Goal: Task Accomplishment & Management: Complete application form

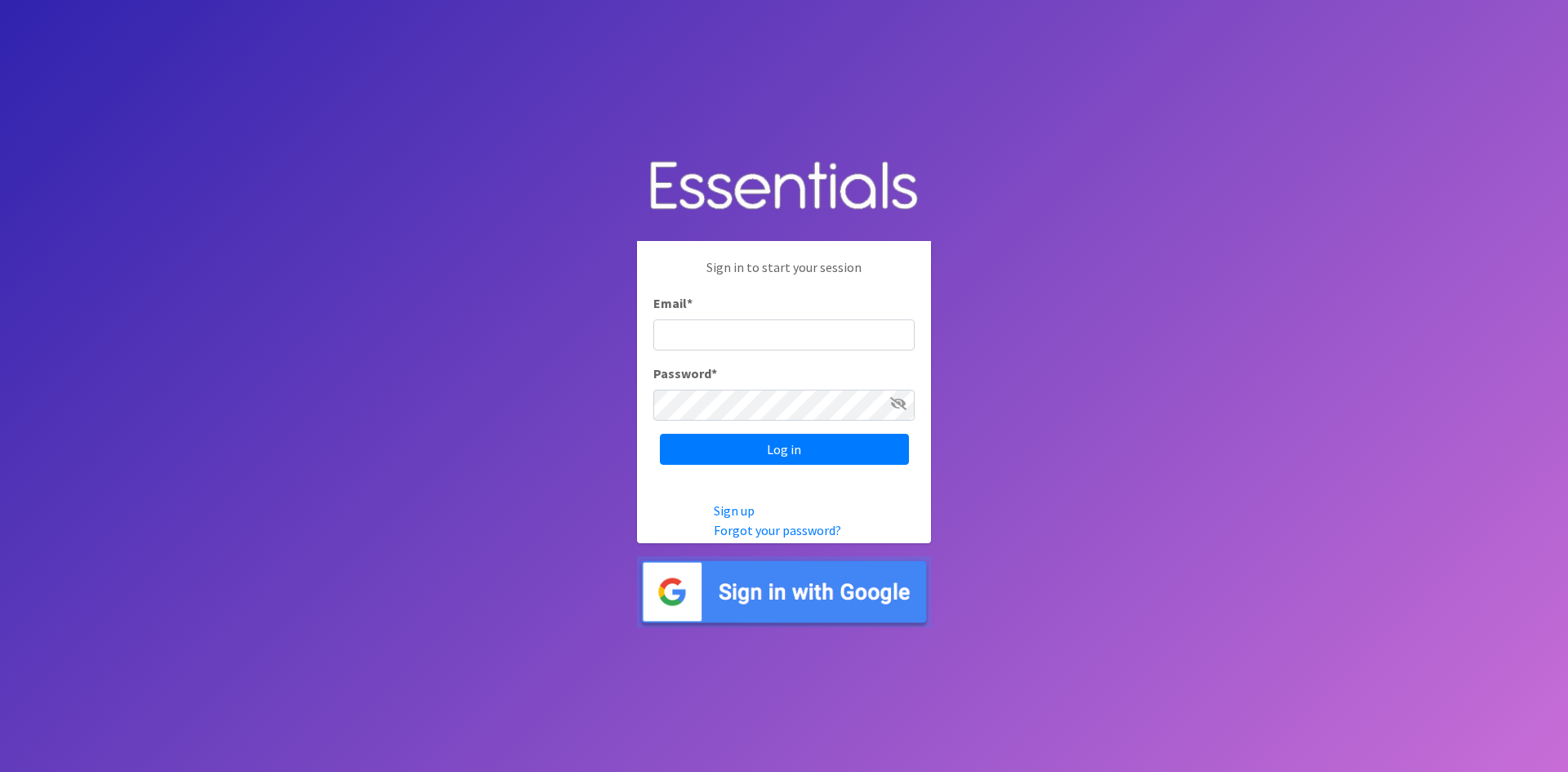
click at [719, 329] on input "Email *" at bounding box center [784, 335] width 261 height 31
click at [762, 592] on img at bounding box center [784, 592] width 294 height 71
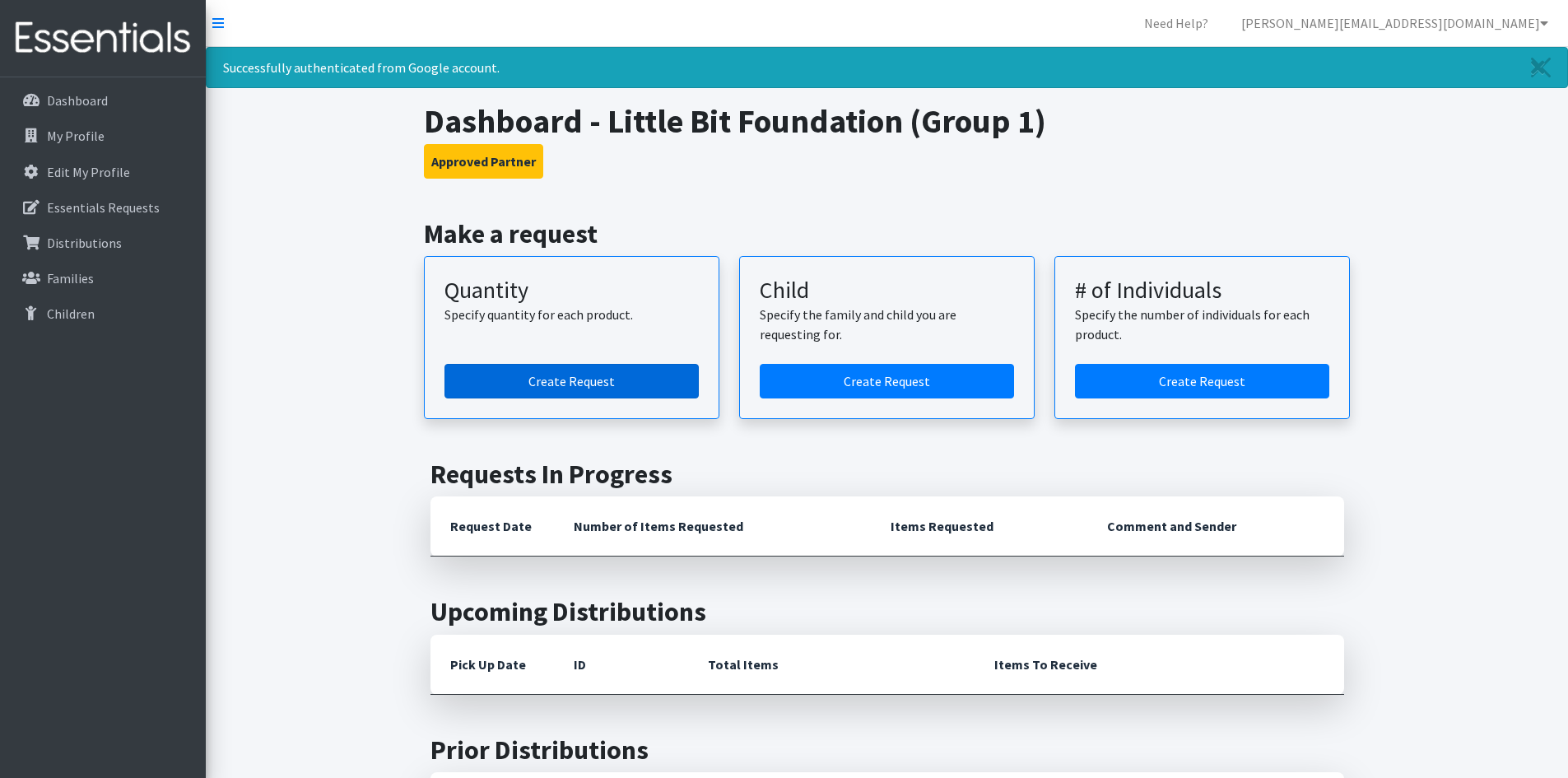
click at [567, 379] on link "Create Request" at bounding box center [571, 380] width 254 height 34
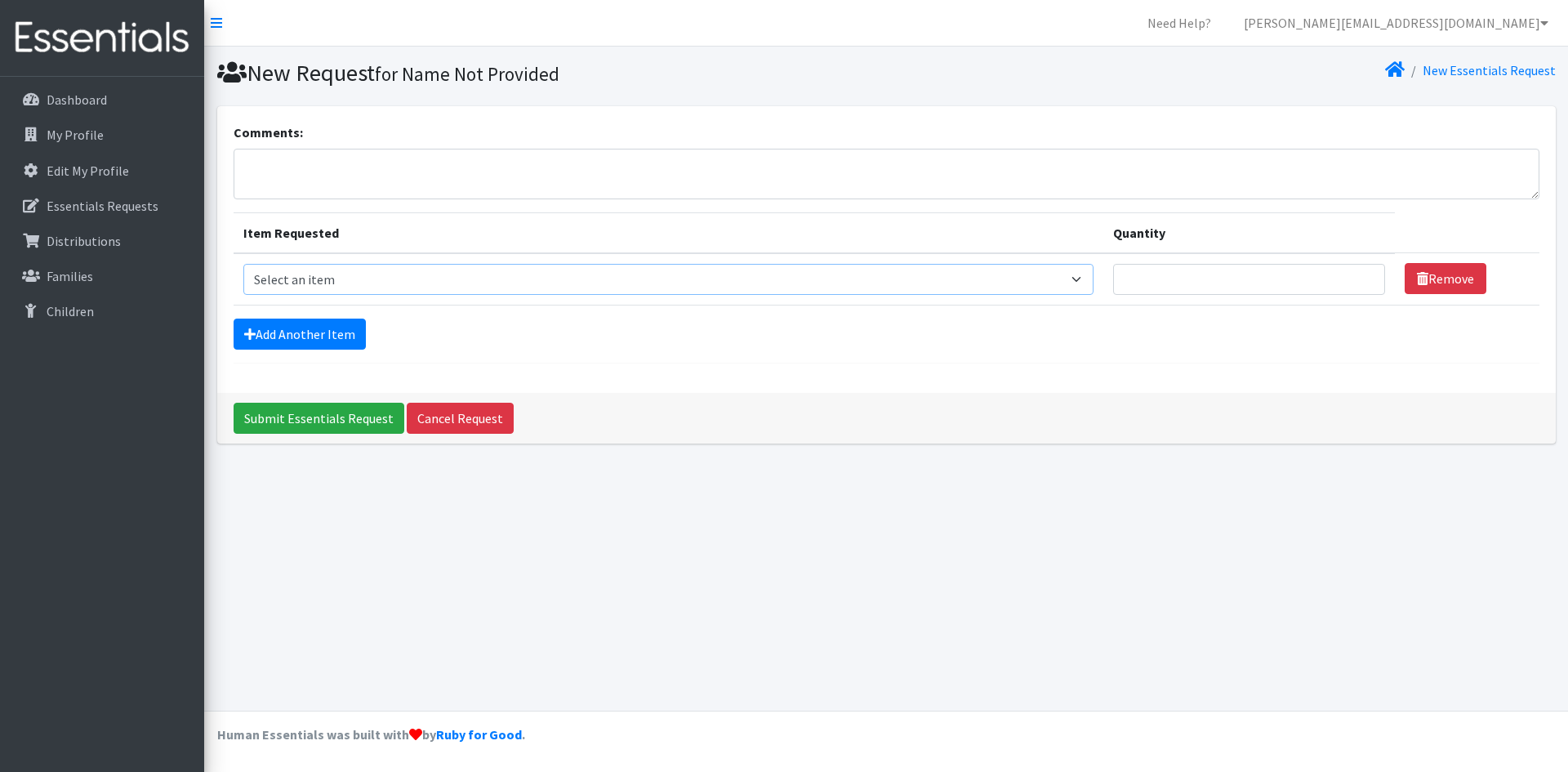
click at [561, 292] on select "Select an item Period Supplies: Mixed Kits (order by bag) Applicator-free tampo…" at bounding box center [668, 280] width 850 height 31
click at [243, 264] on select "Select an item Period Supplies: Mixed Kits (order by bag) Applicator-free tampo…" at bounding box center [668, 280] width 850 height 31
click at [1244, 285] on input "Quantity" at bounding box center [1249, 280] width 272 height 31
click at [491, 282] on select "Select an item Period Supplies: Mixed Kits (order by bag) Applicator-free tampo…" at bounding box center [668, 280] width 850 height 31
select select "6073"
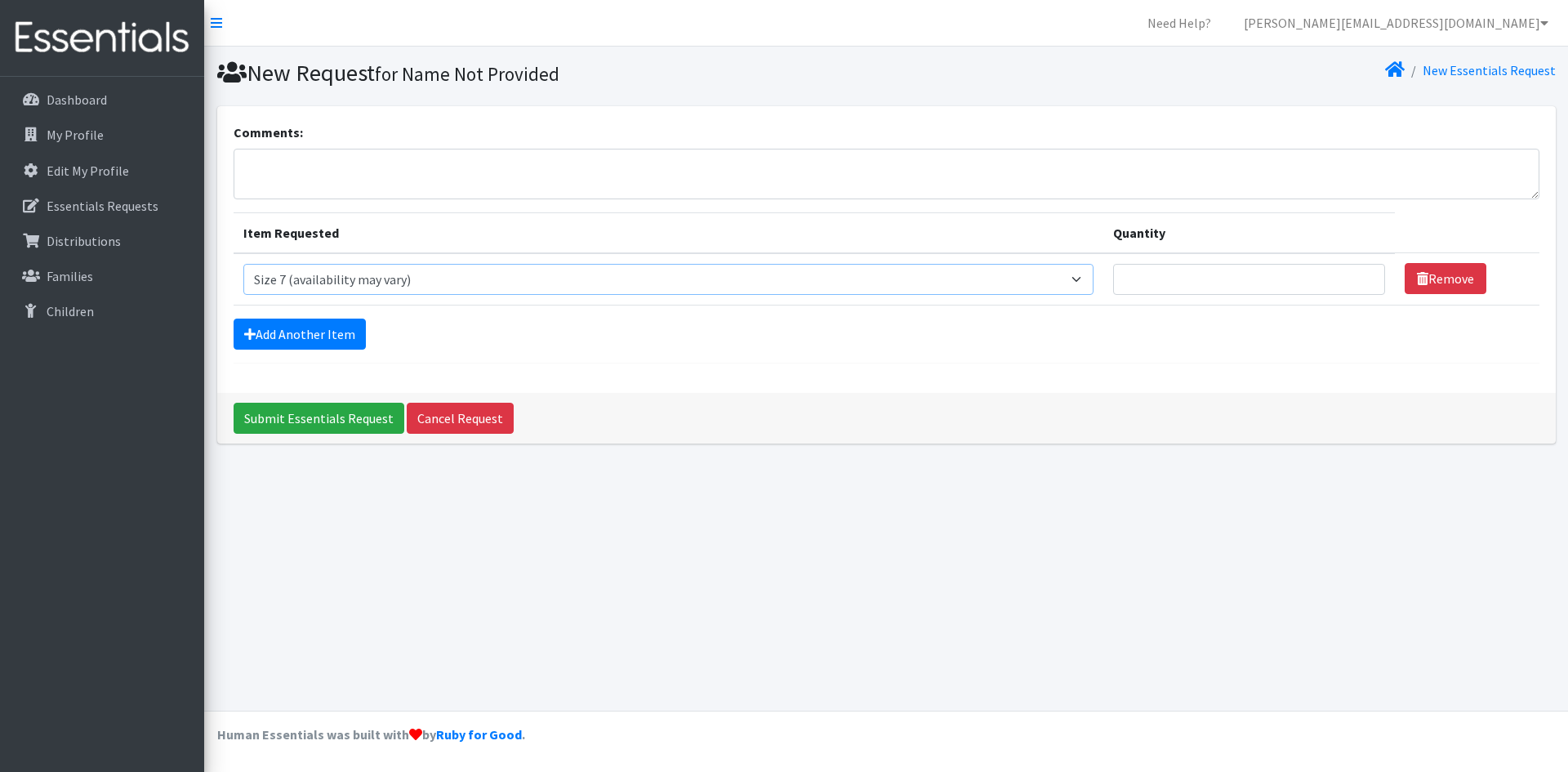
click at [243, 264] on select "Select an item Period Supplies: Mixed Kits (order by bag) Applicator-free tampo…" at bounding box center [668, 280] width 850 height 31
click at [1185, 277] on input "Quantity" at bounding box center [1249, 280] width 272 height 31
type input "16"
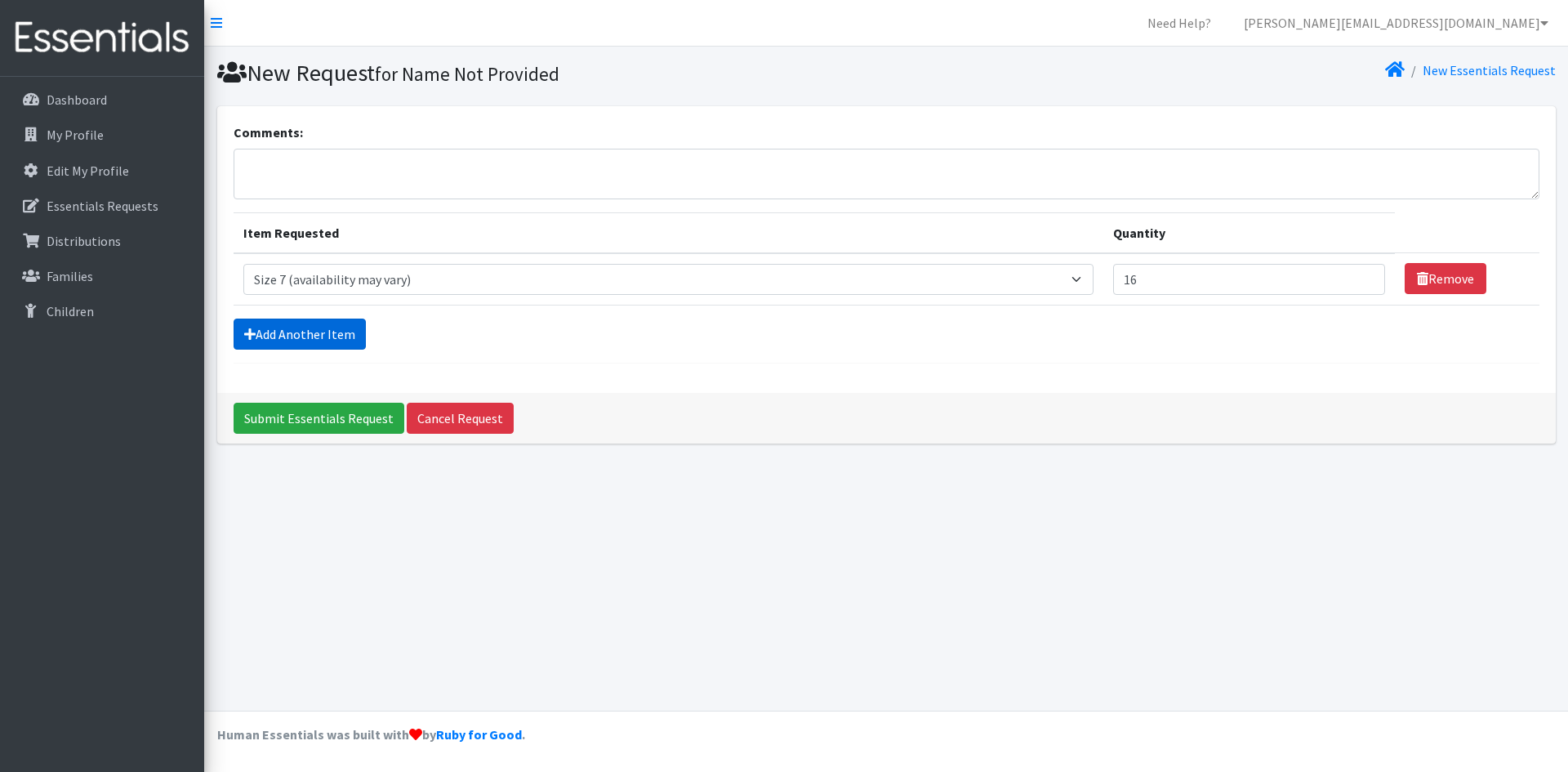
click at [314, 336] on link "Add Another Item" at bounding box center [300, 334] width 132 height 31
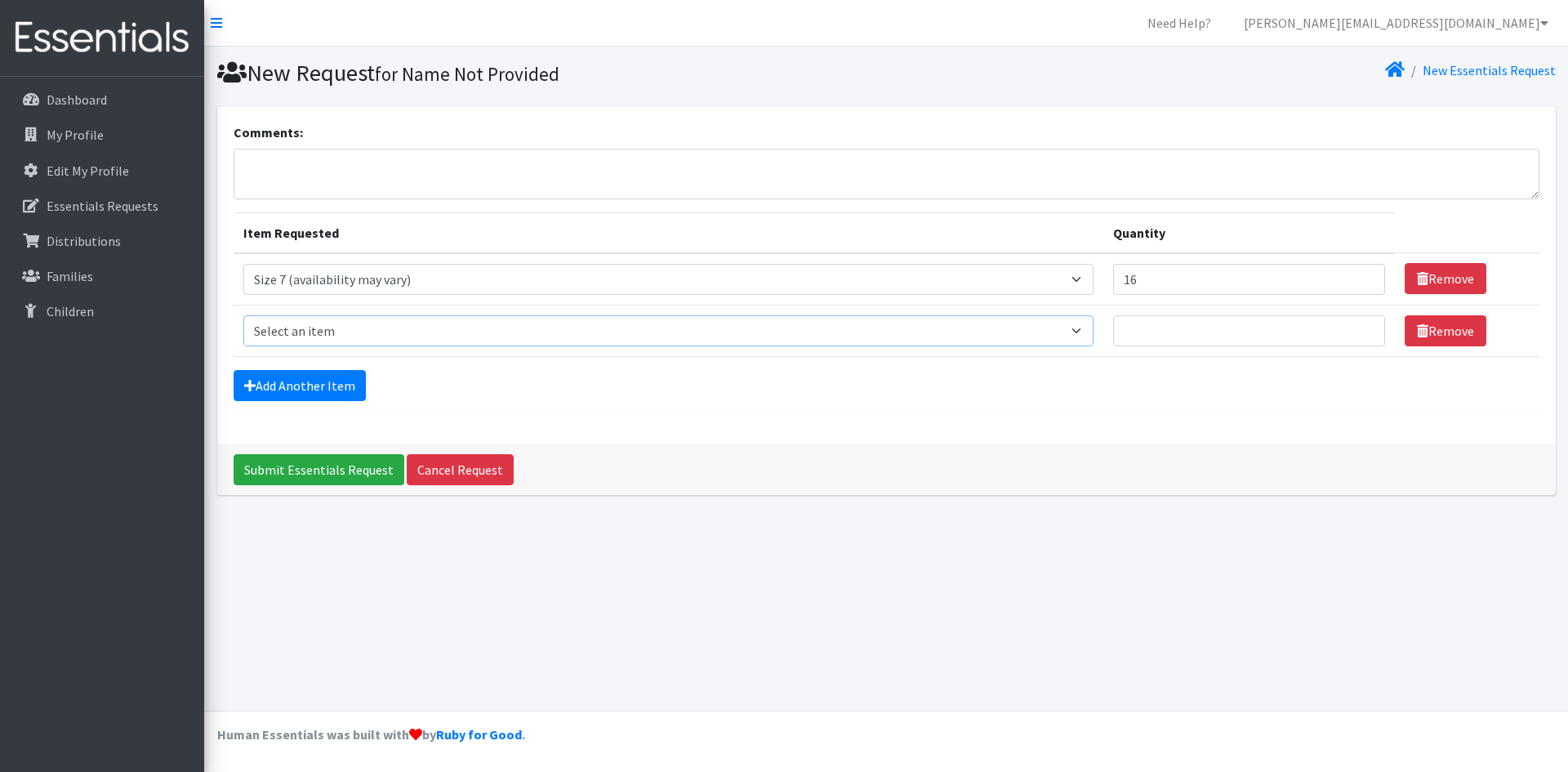
click at [374, 342] on select "Select an item Period Supplies: Mixed Kits (order by bag) Applicator-free tampo…" at bounding box center [668, 331] width 850 height 31
select select "1100"
click at [243, 315] on select "Select an item Period Supplies: Mixed Kits (order by bag) Applicator-free tampo…" at bounding box center [668, 331] width 850 height 31
click at [1208, 322] on input "Quantity" at bounding box center [1249, 331] width 272 height 31
type input "5"
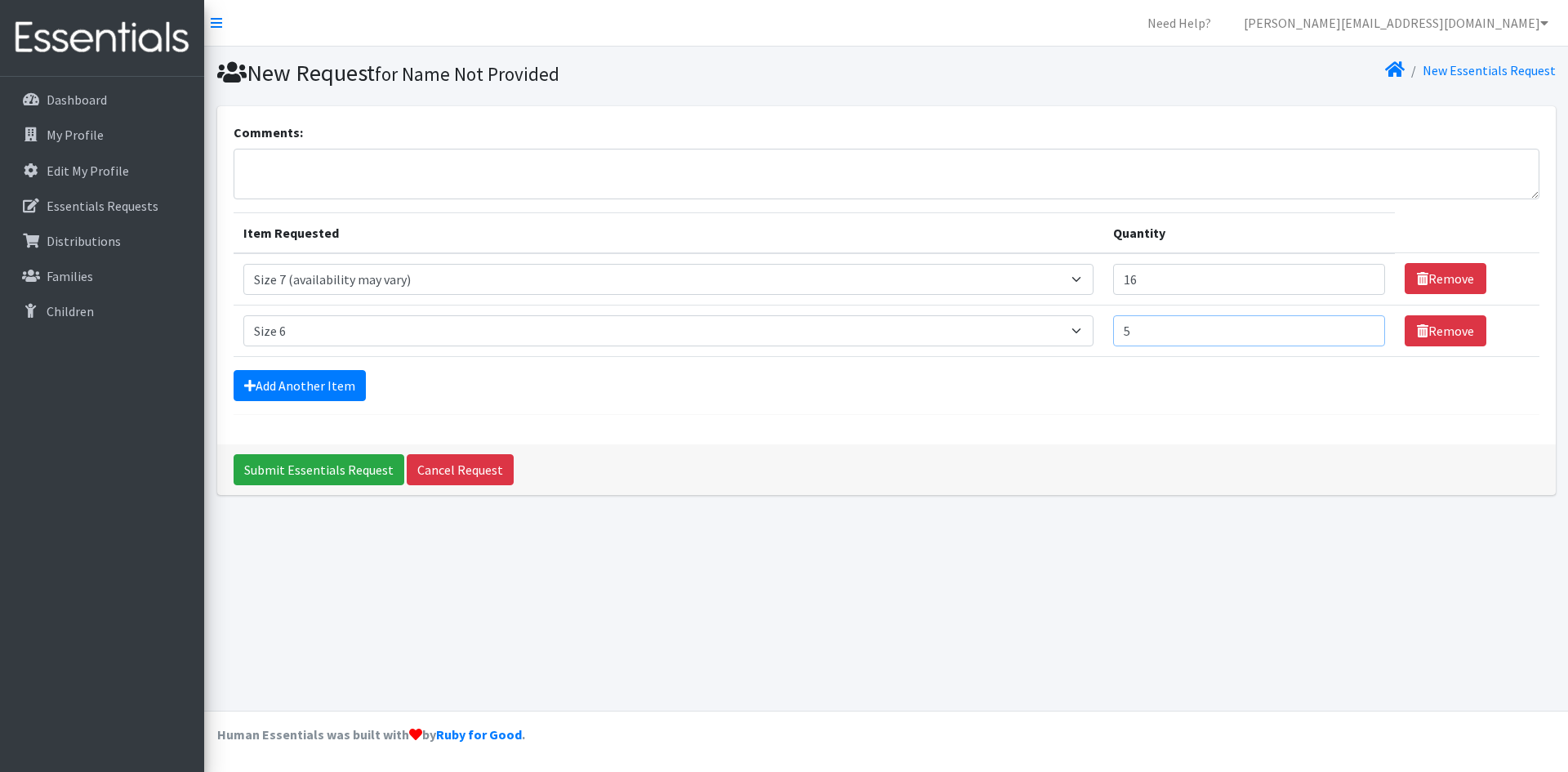
click at [233, 454] on input "Submit Essentials Request" at bounding box center [319, 470] width 170 height 31
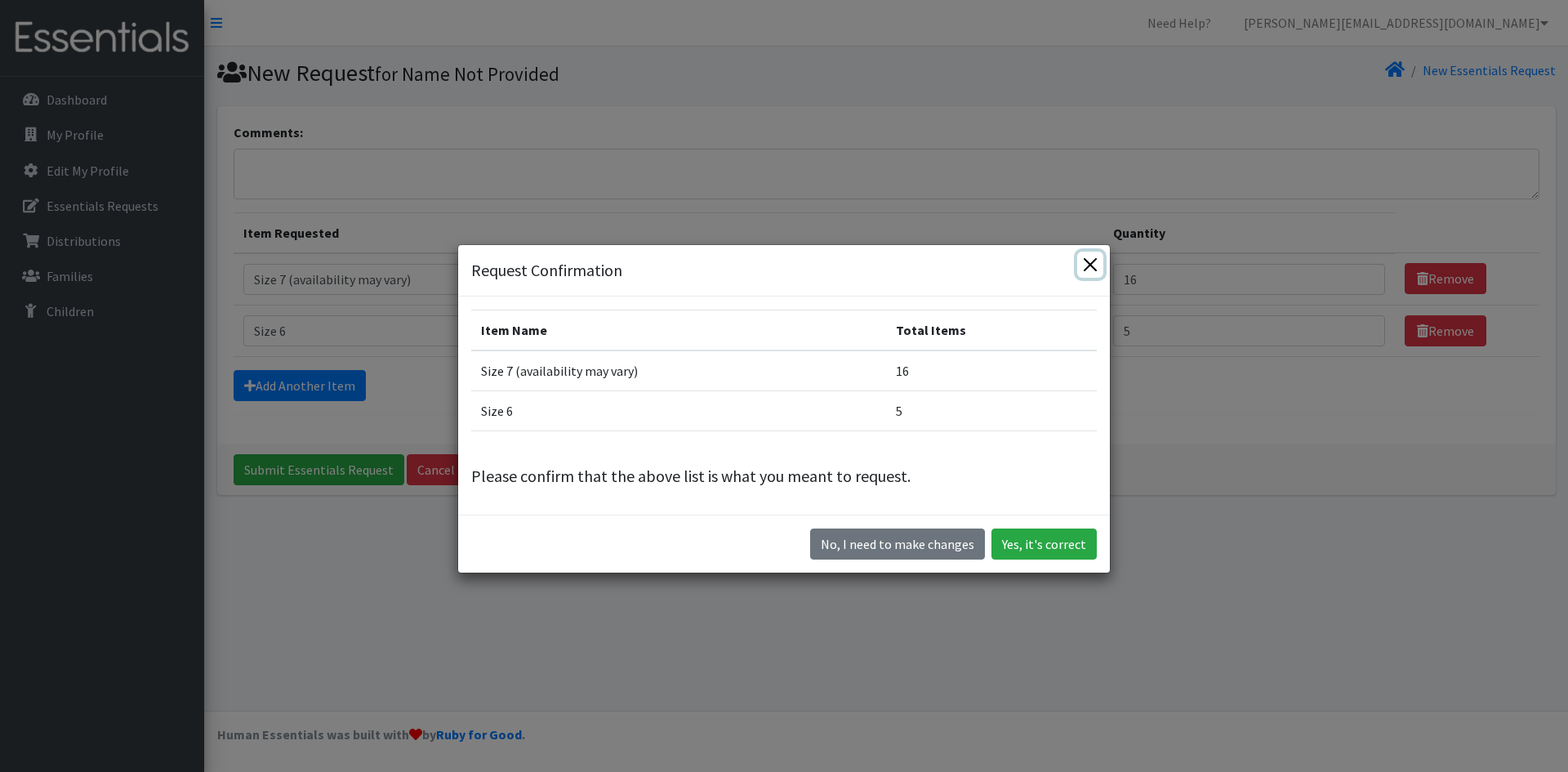
click at [1083, 259] on button "Close" at bounding box center [1091, 265] width 26 height 26
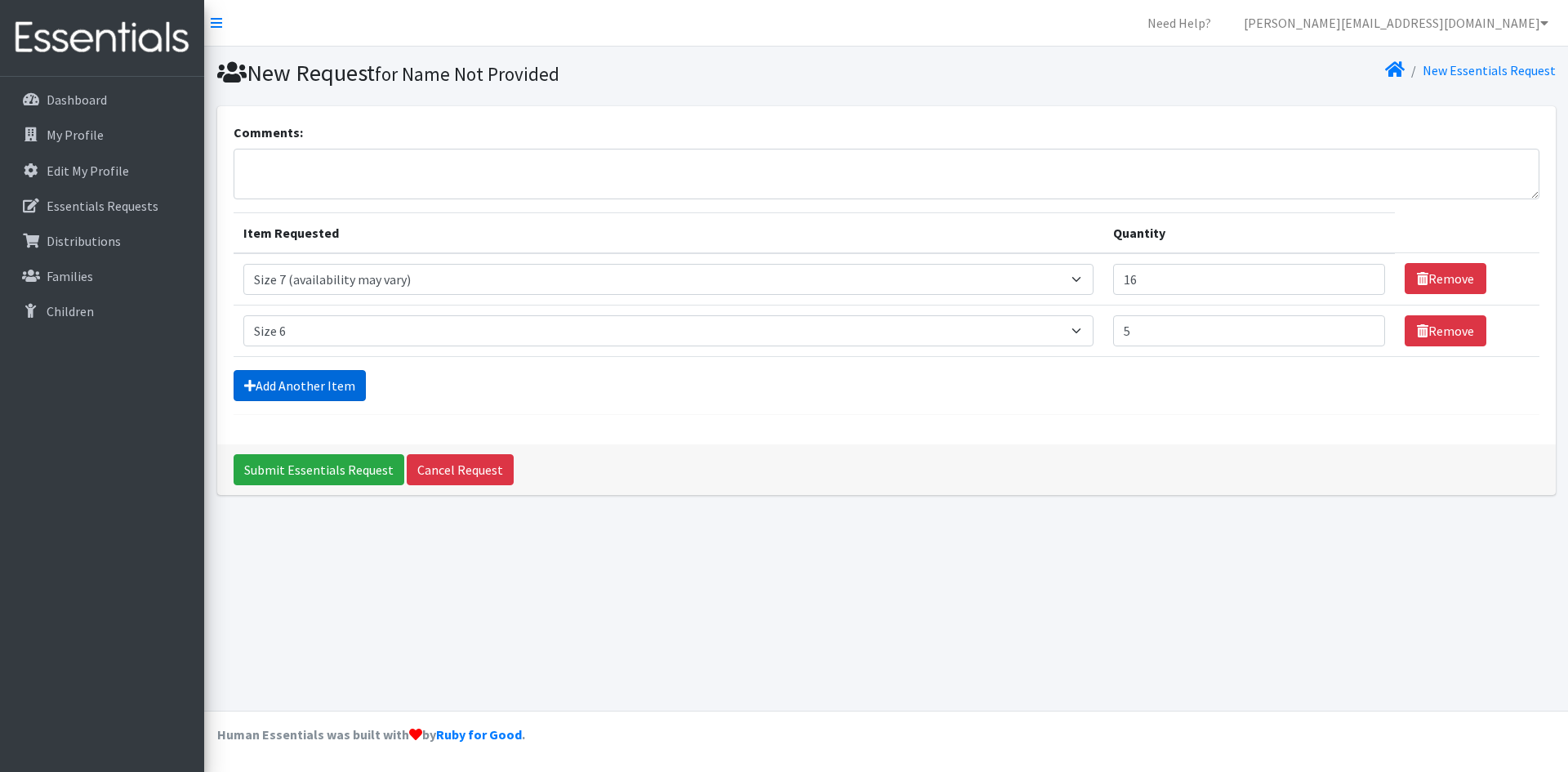
click at [293, 380] on link "Add Another Item" at bounding box center [300, 386] width 132 height 31
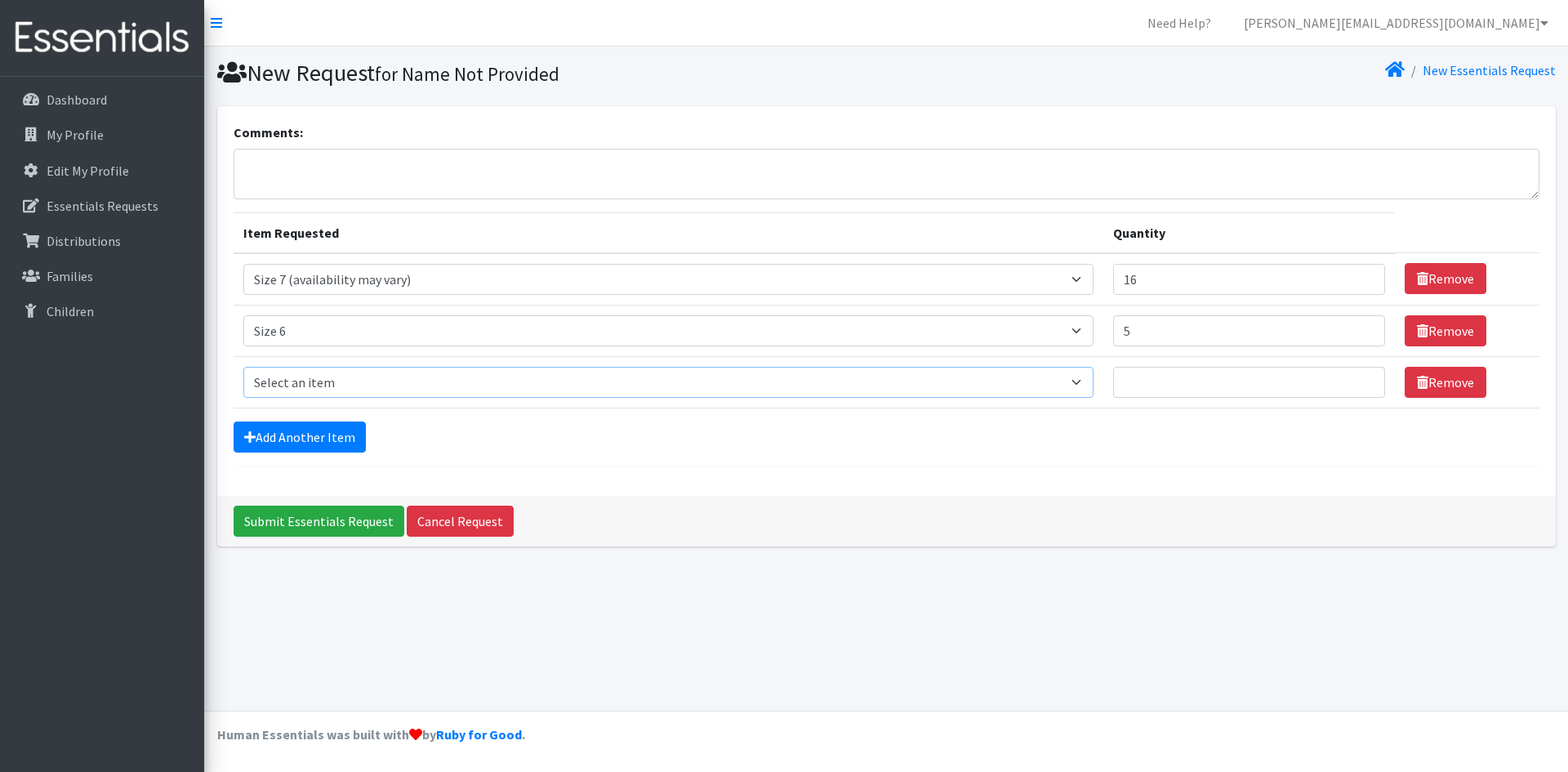
click at [327, 385] on select "Select an item Period Supplies: Mixed Kits (order by bag) Applicator-free tampo…" at bounding box center [668, 382] width 850 height 31
select select "1098"
click at [243, 367] on select "Select an item Period Supplies: Mixed Kits (order by bag) Applicator-free tampo…" at bounding box center [668, 382] width 850 height 31
click at [1185, 374] on input "Quantity" at bounding box center [1249, 382] width 272 height 31
type input "16"
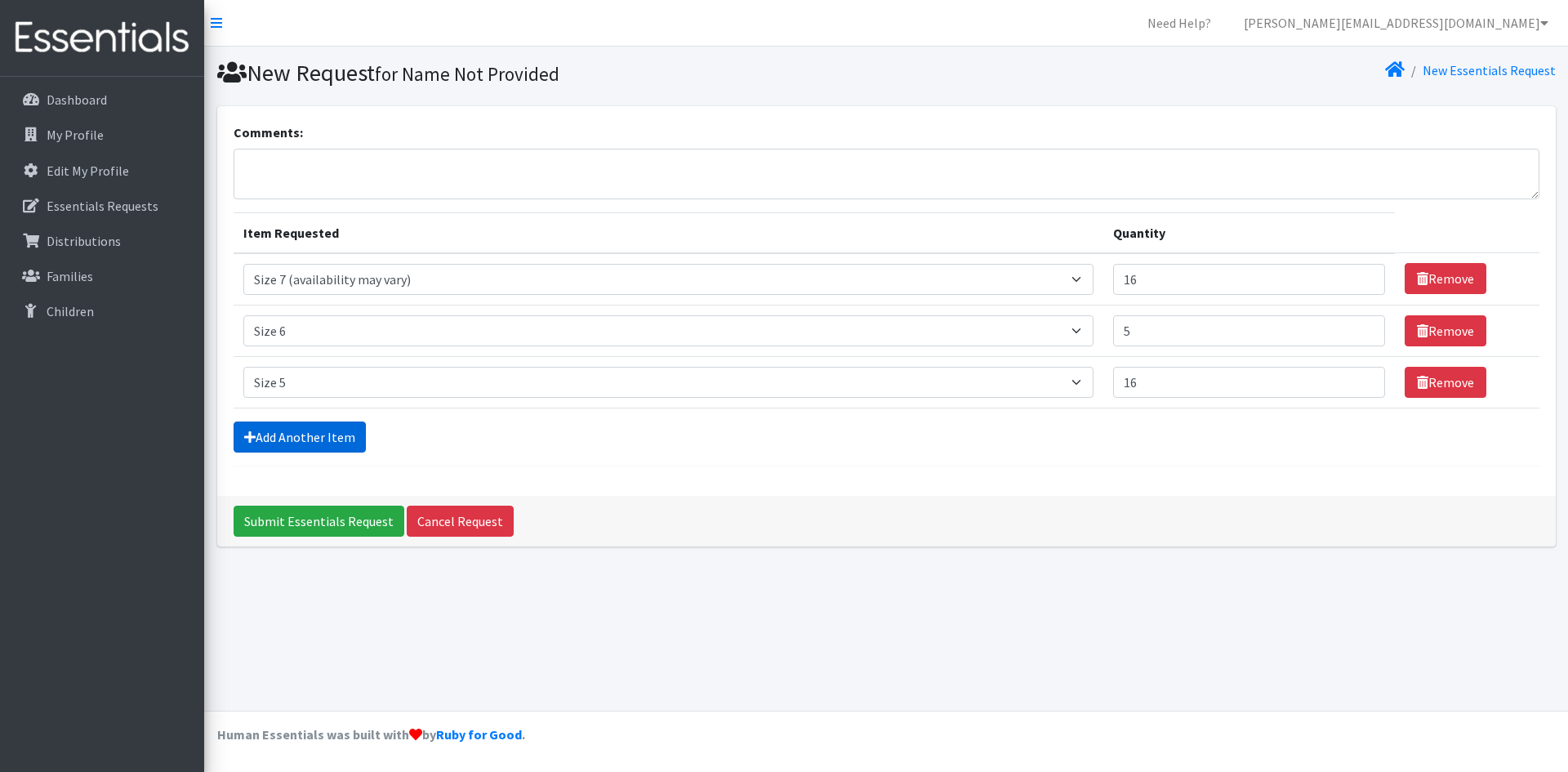
click at [292, 429] on link "Add Another Item" at bounding box center [300, 437] width 132 height 31
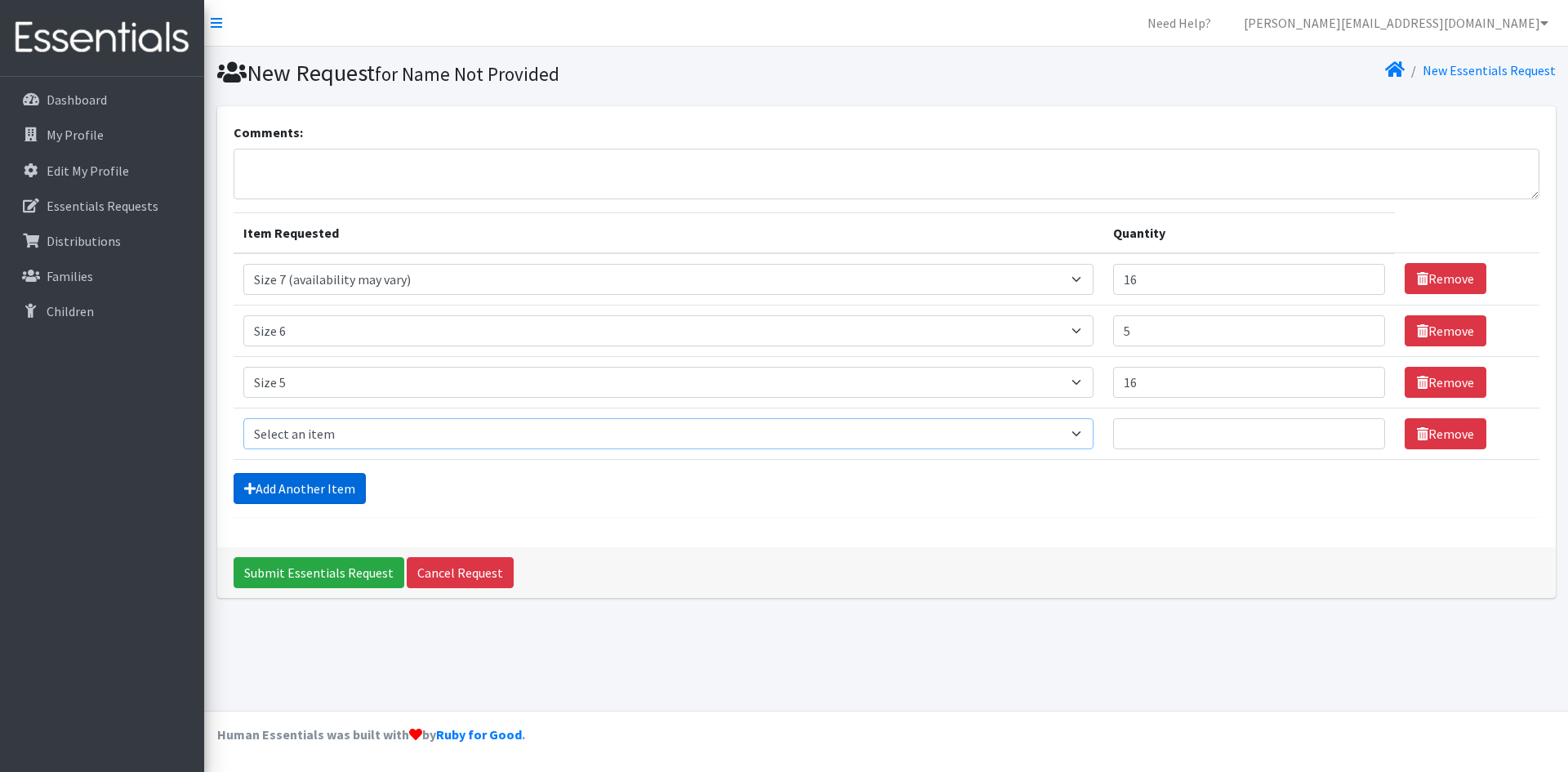
drag, startPoint x: 292, startPoint y: 429, endPoint x: 301, endPoint y: 448, distance: 21.0
click at [292, 429] on select "Select an item Period Supplies: Mixed Kits (order by bag) Applicator-free tampo…" at bounding box center [668, 434] width 850 height 31
select select "1097"
click at [243, 418] on select "Select an item Period Supplies: Mixed Kits (order by bag) Applicator-free tampo…" at bounding box center [668, 434] width 850 height 31
click at [1170, 436] on input "Quantity" at bounding box center [1249, 434] width 272 height 31
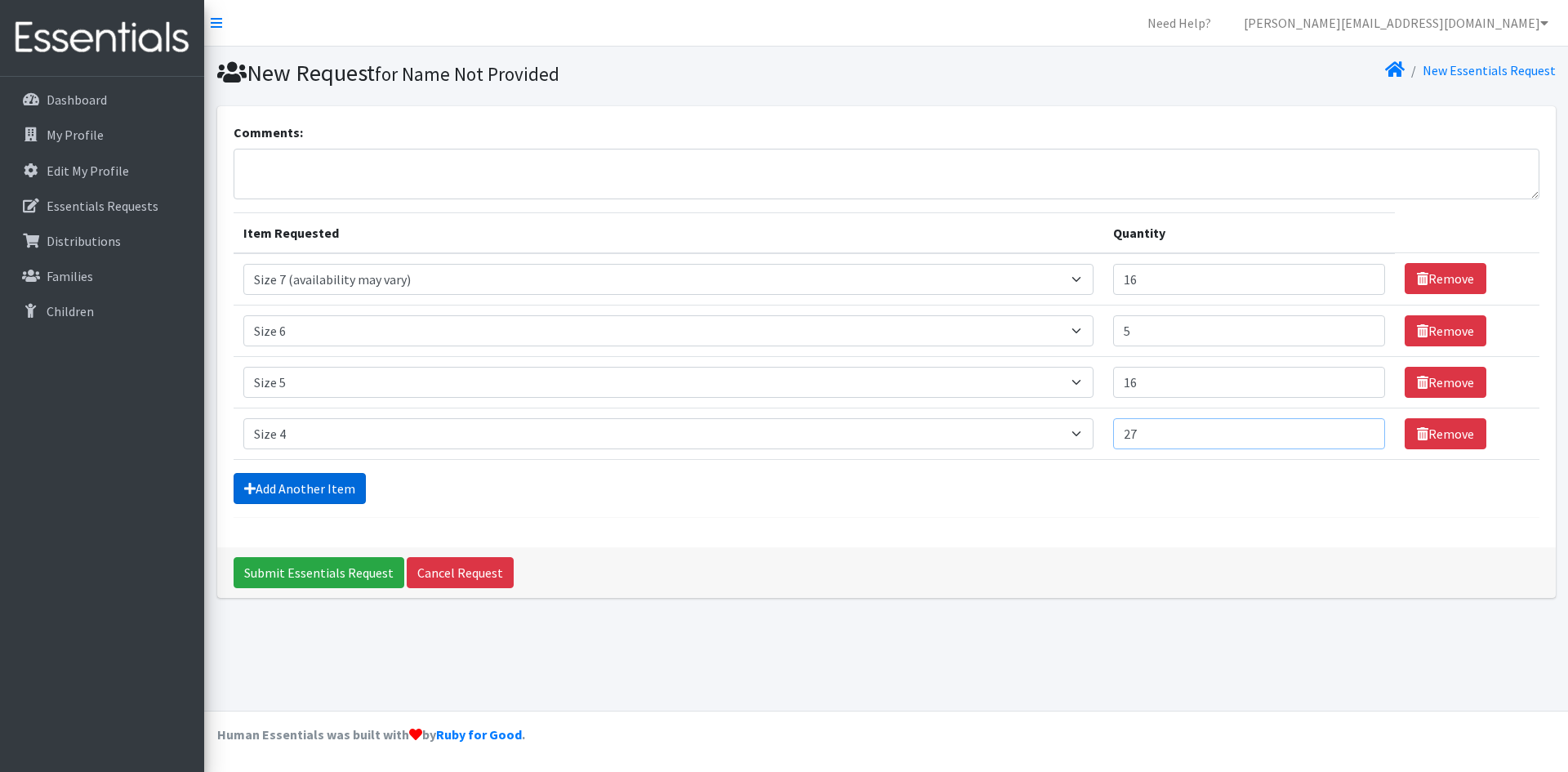
type input "27"
click at [266, 482] on link "Add Another Item" at bounding box center [300, 488] width 132 height 31
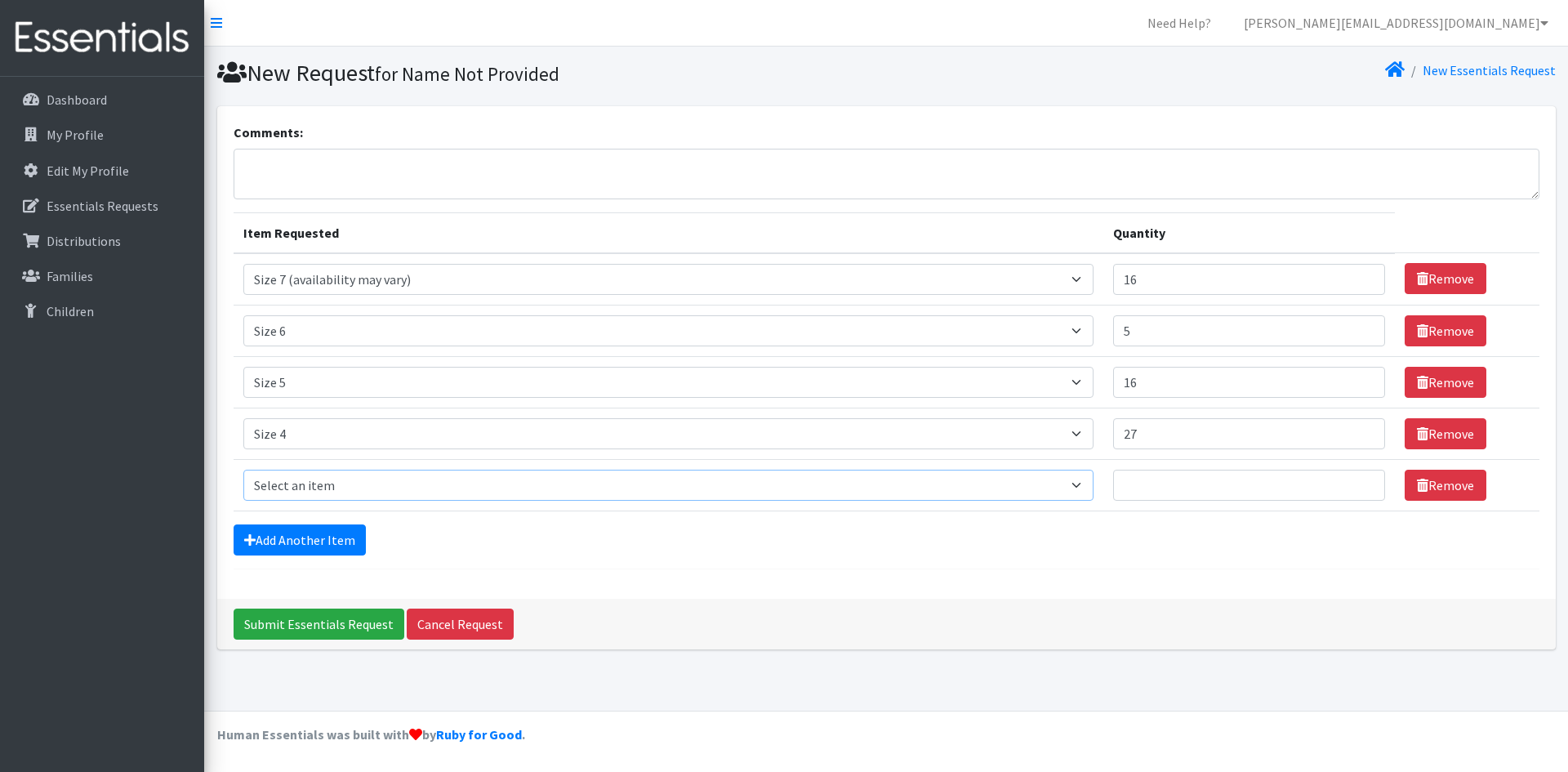
click at [279, 483] on select "Select an item Period Supplies: Mixed Kits (order by bag) Applicator-free tampo…" at bounding box center [668, 486] width 850 height 31
select select "1094"
click at [243, 470] on select "Select an item Period Supplies: Mixed Kits (order by bag) Applicator-free tampo…" at bounding box center [668, 486] width 850 height 31
click at [1209, 482] on input "Quantity" at bounding box center [1249, 486] width 272 height 31
type input "9"
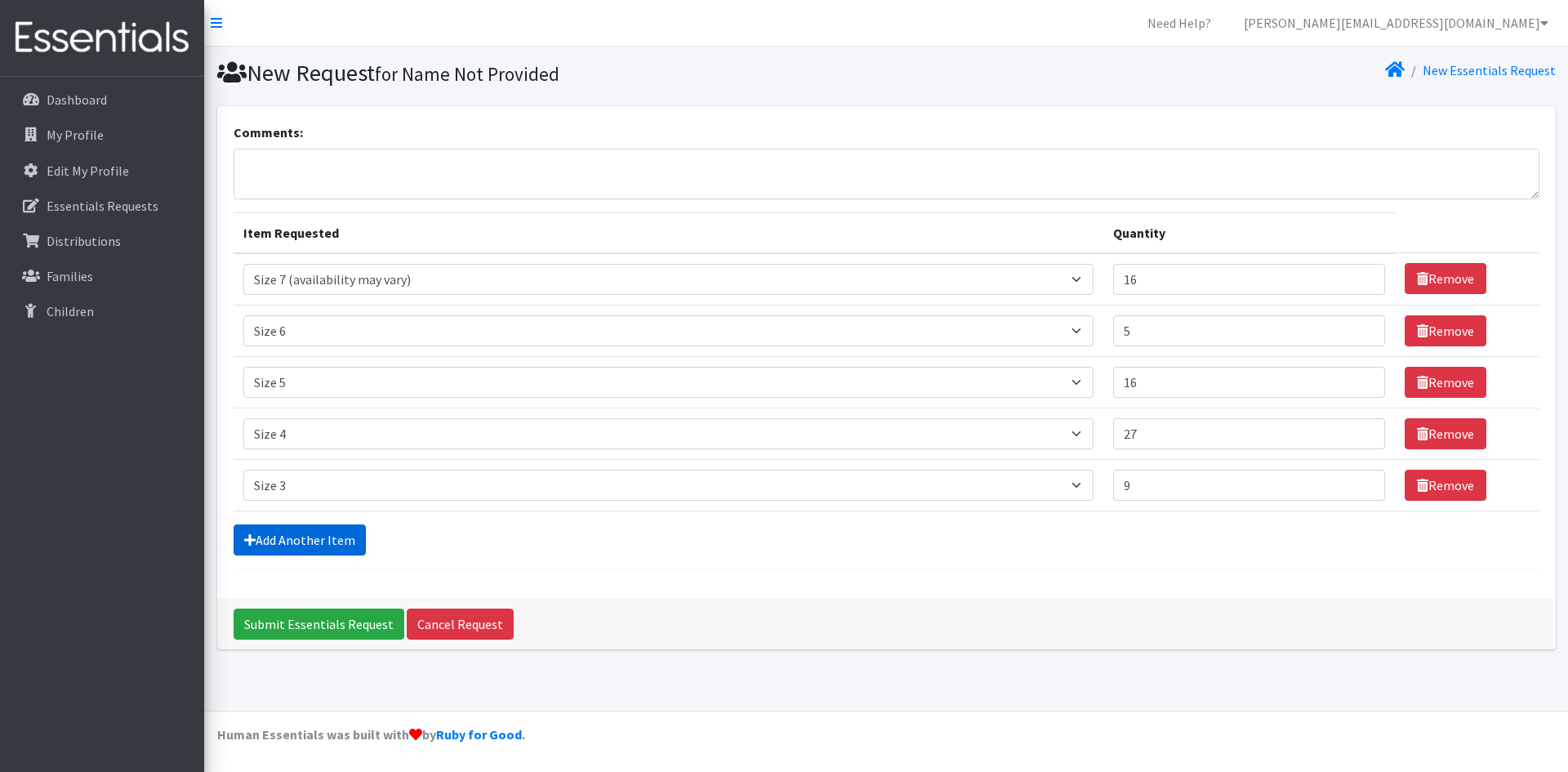
click at [335, 529] on link "Add Another Item" at bounding box center [300, 540] width 132 height 31
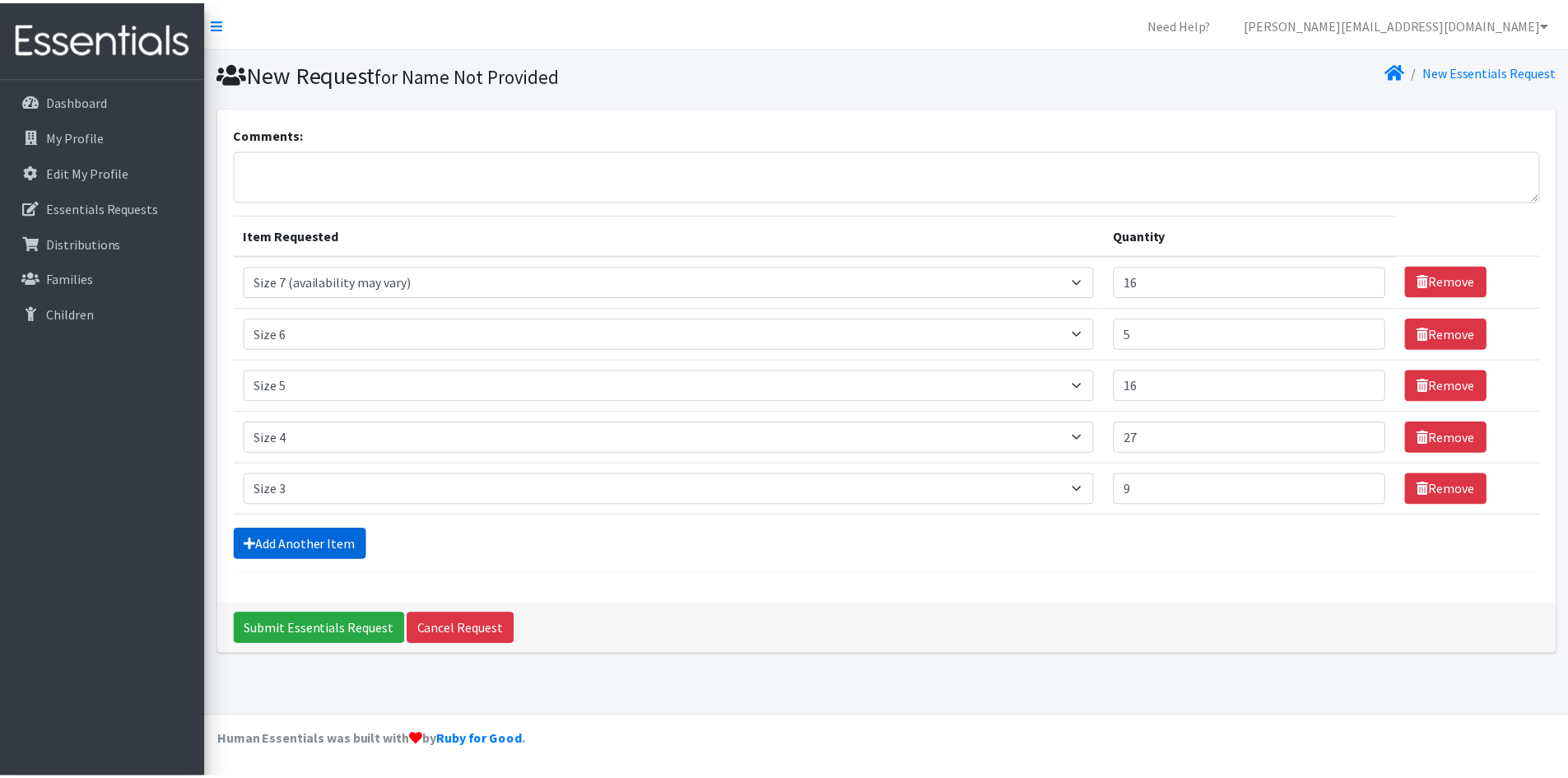
scroll to position [3, 0]
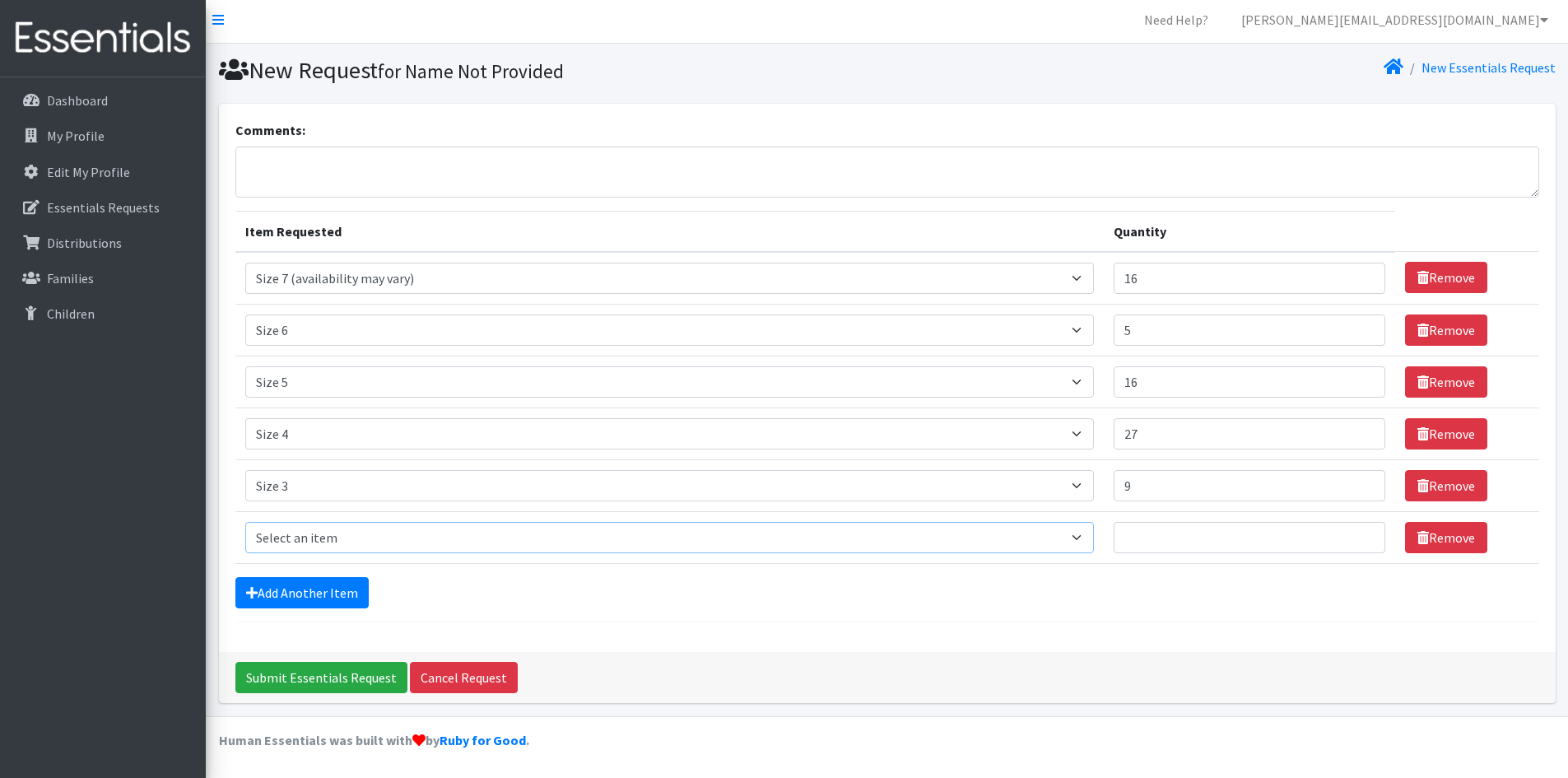
click at [338, 534] on select "Select an item Period Supplies: Mixed Kits (order by bag) Applicator-free tampo…" at bounding box center [670, 538] width 849 height 32
select select "1091"
click at [245, 522] on select "Select an item Period Supplies: Mixed Kits (order by bag) Applicator-free tampo…" at bounding box center [670, 538] width 849 height 32
click at [1226, 530] on input "Quantity" at bounding box center [1249, 538] width 272 height 32
type input "1"
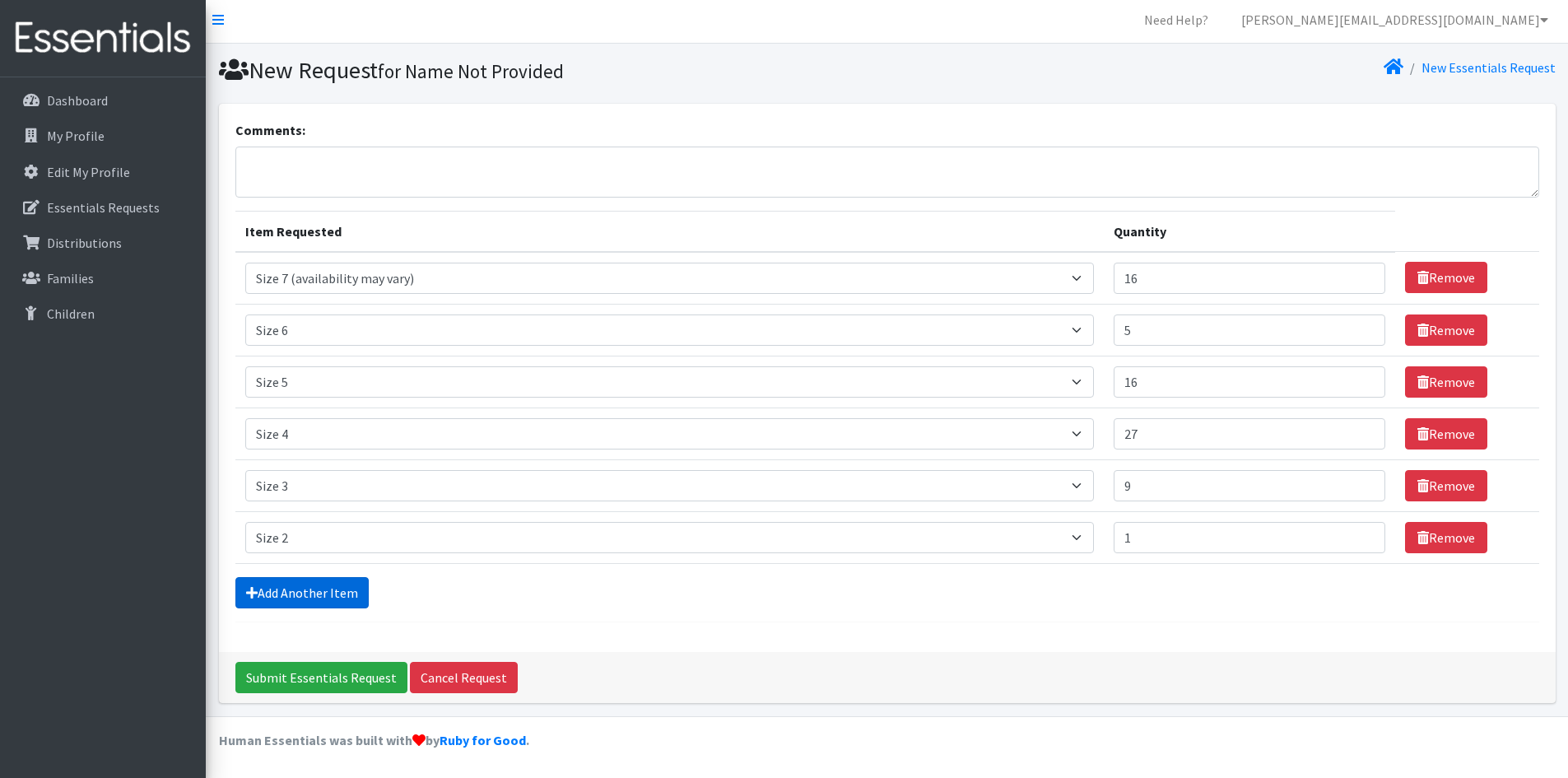
click at [307, 585] on link "Add Another Item" at bounding box center [302, 593] width 133 height 32
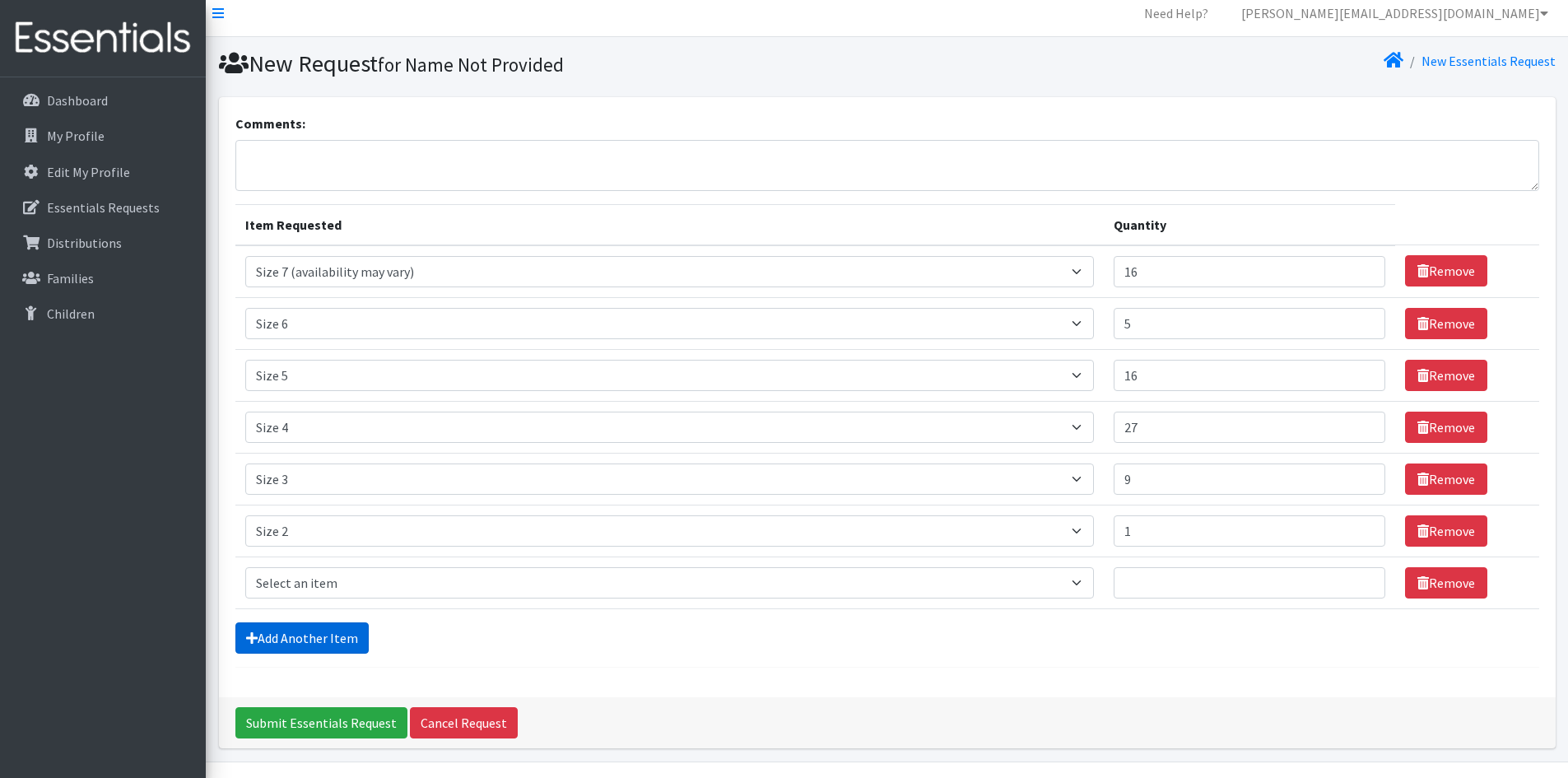
scroll to position [55, 0]
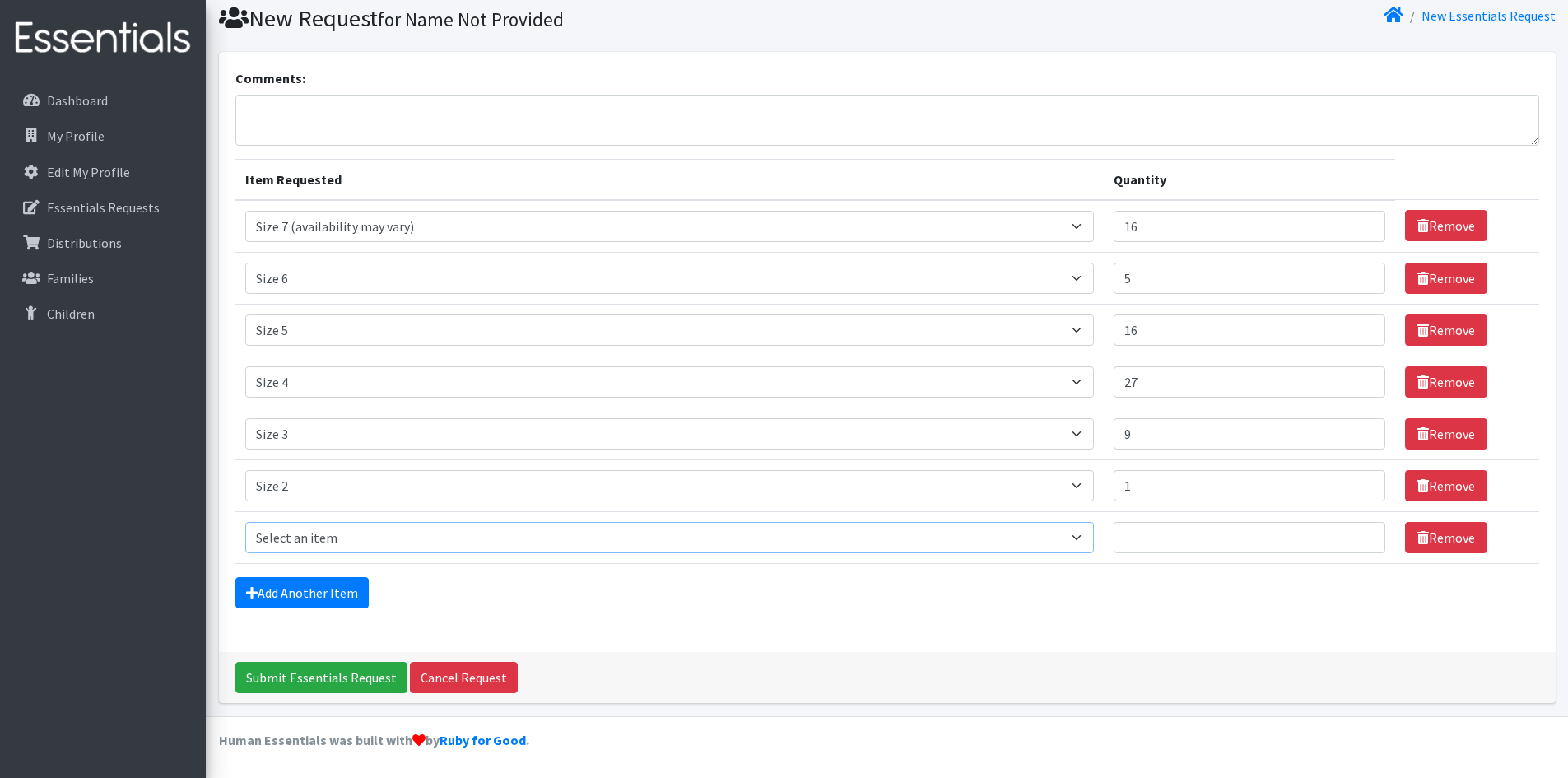
click at [958, 537] on select "Select an item Period Supplies: Mixed Kits (order by bag) Applicator-free tampo…" at bounding box center [670, 538] width 849 height 32
select select "1090"
click at [245, 522] on select "Select an item Period Supplies: Mixed Kits (order by bag) Applicator-free tampo…" at bounding box center [670, 538] width 849 height 32
click at [1165, 538] on input "Quantity" at bounding box center [1249, 538] width 272 height 32
type input "5"
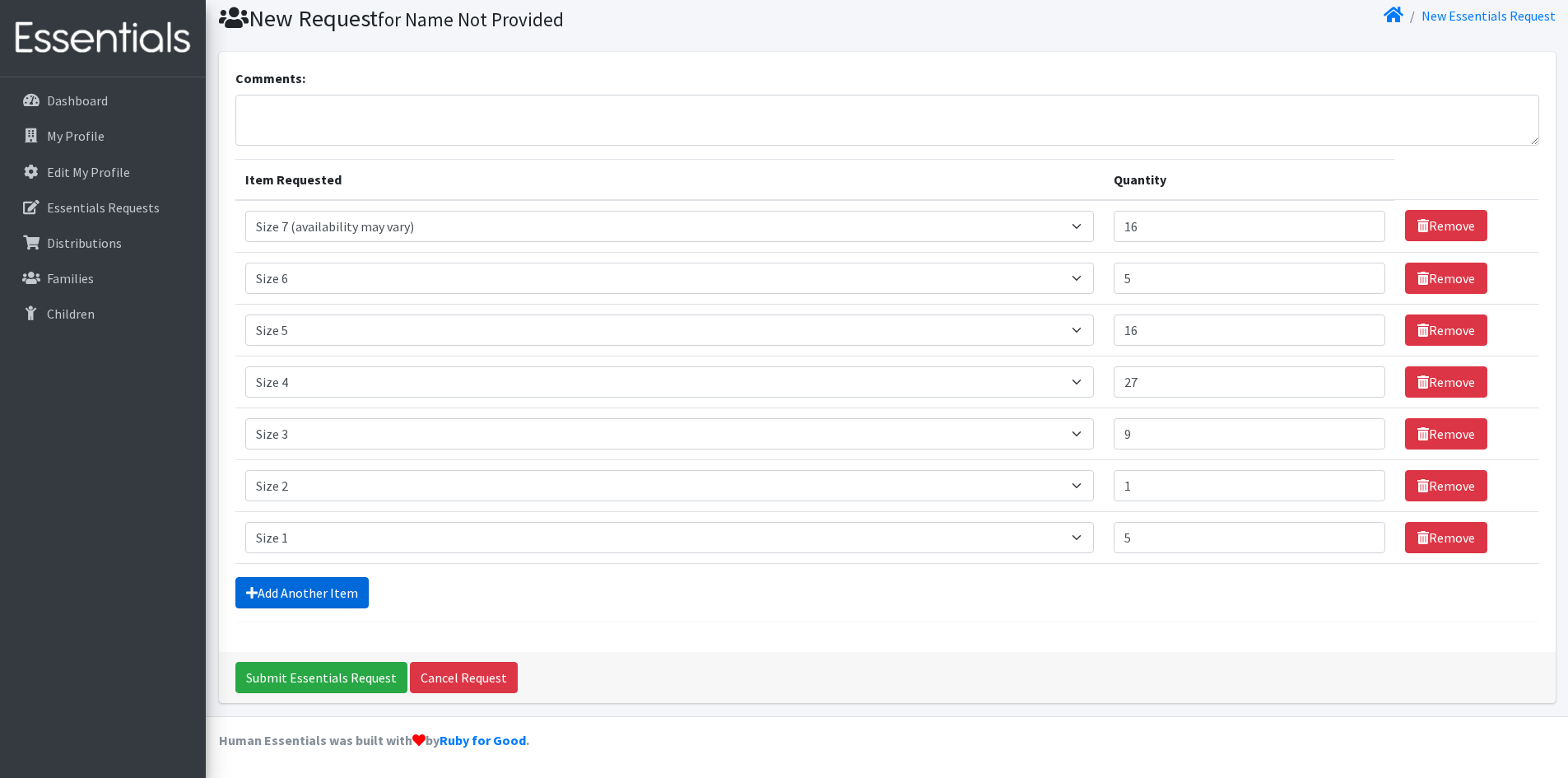
click at [294, 594] on link "Add Another Item" at bounding box center [302, 593] width 133 height 32
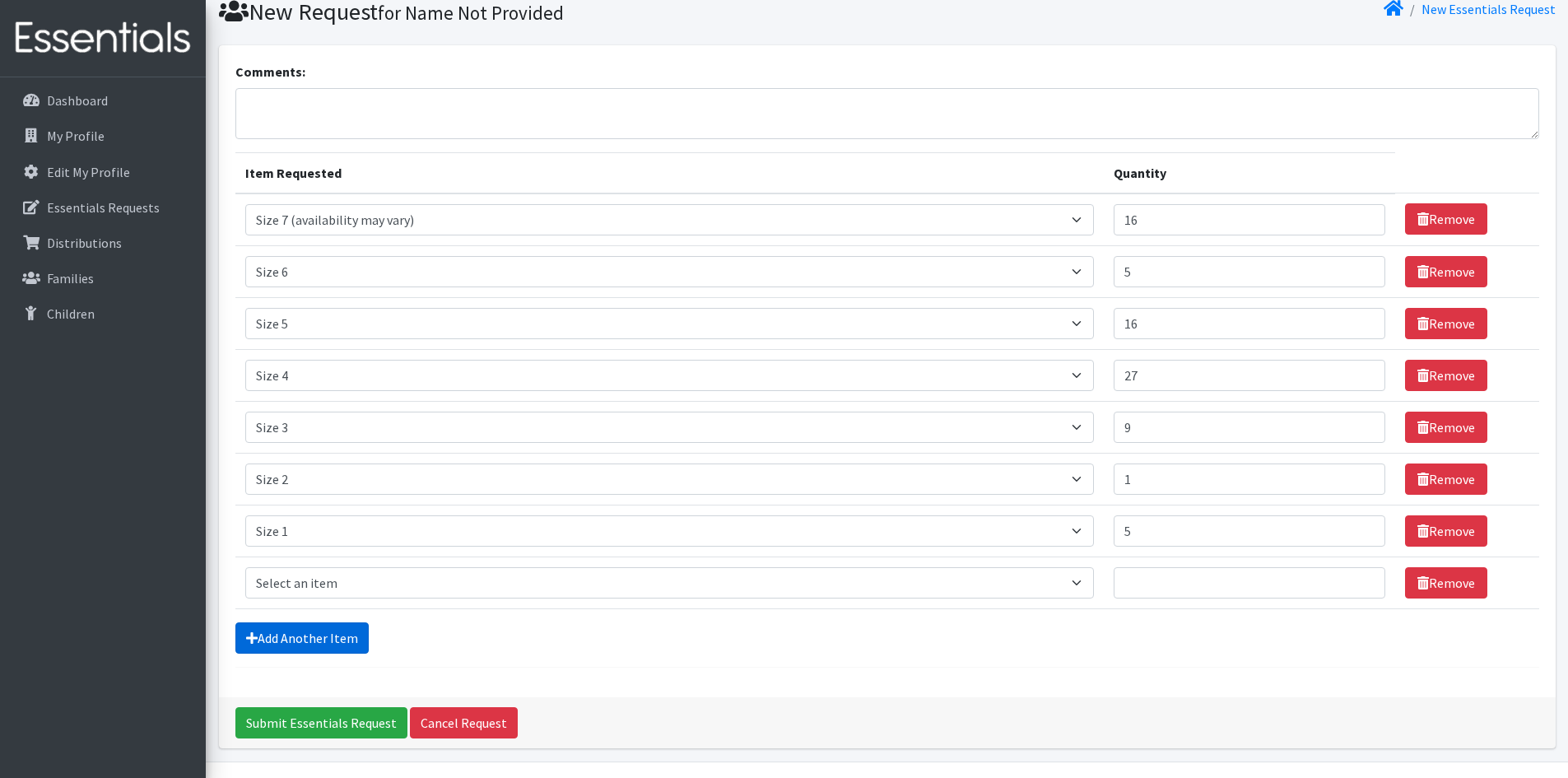
scroll to position [107, 0]
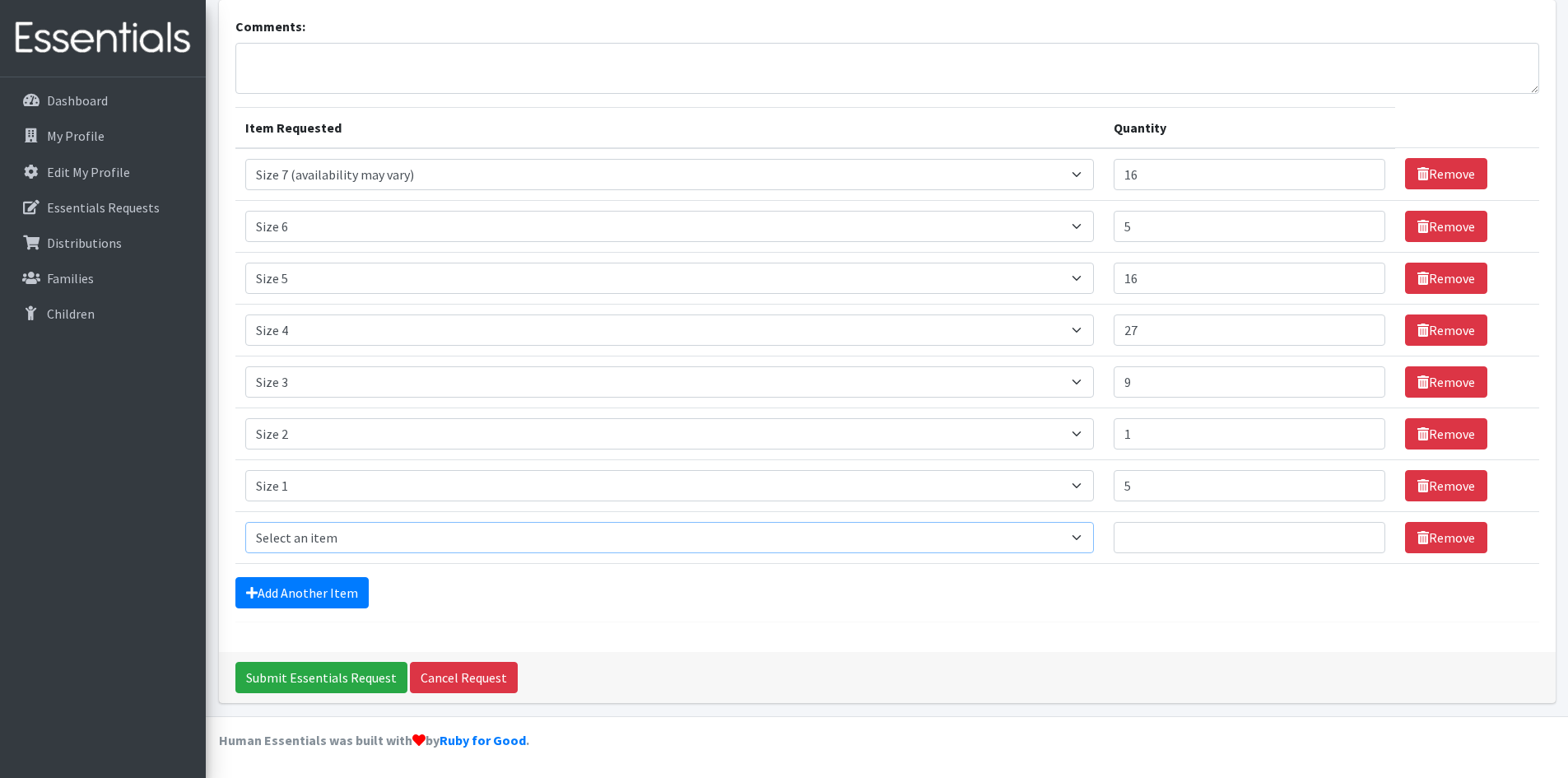
click at [336, 540] on select "Select an item Period Supplies: Mixed Kits (order by bag) Applicator-free tampo…" at bounding box center [670, 538] width 849 height 32
select select "1095"
click at [245, 522] on select "Select an item Period Supplies: Mixed Kits (order by bag) Applicator-free tampo…" at bounding box center [670, 538] width 849 height 32
click at [1365, 538] on input "1" at bounding box center [1249, 538] width 272 height 32
click at [1308, 540] on input "1" at bounding box center [1249, 538] width 272 height 32
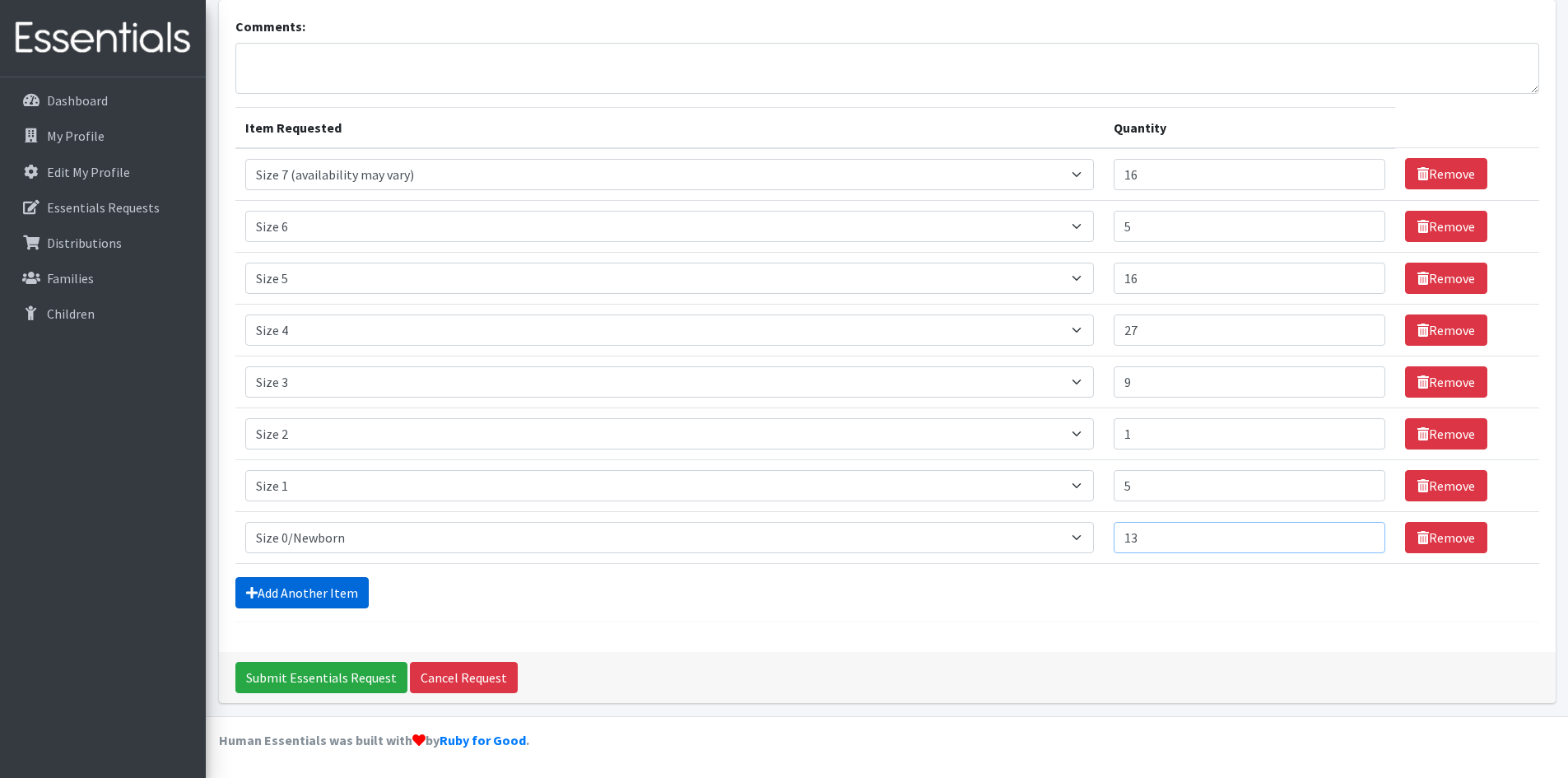
type input "13"
click at [296, 587] on link "Add Another Item" at bounding box center [302, 593] width 133 height 32
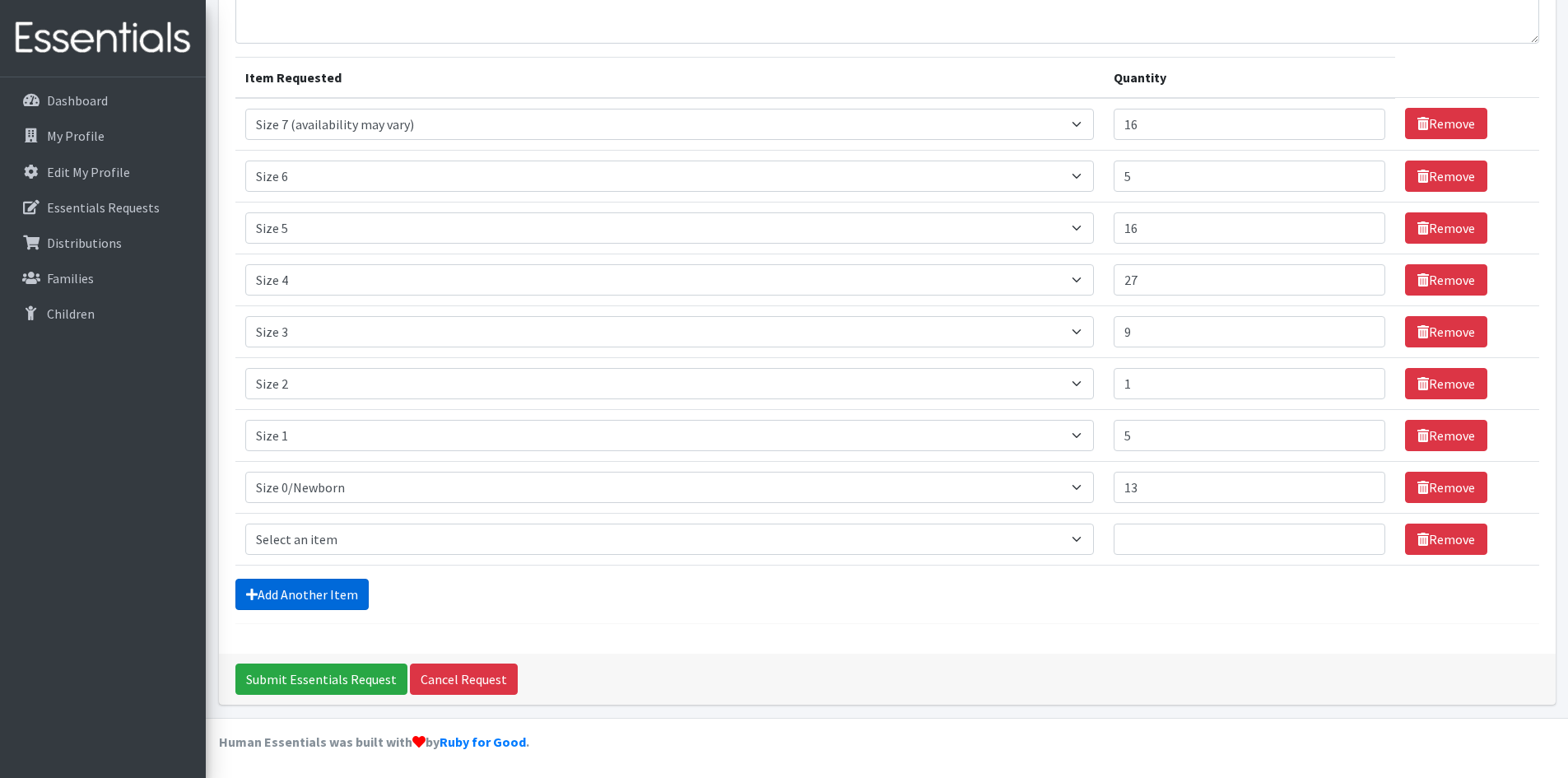
scroll to position [158, 0]
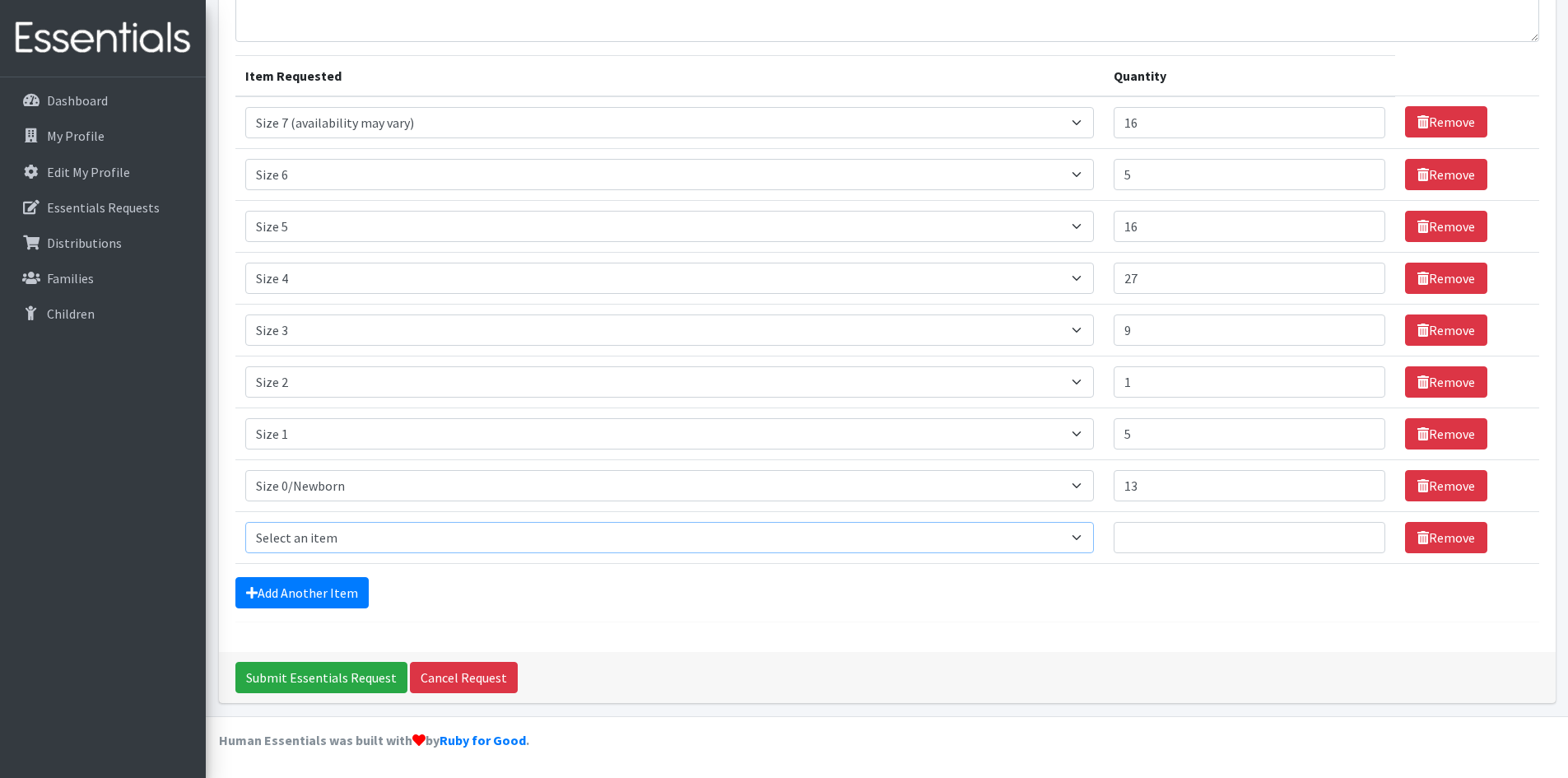
click at [341, 533] on select "Select an item Period Supplies: Mixed Kits (order by bag) Applicator-free tampo…" at bounding box center [670, 538] width 849 height 32
select select "8795"
click at [245, 522] on select "Select an item Period Supplies: Mixed Kits (order by bag) Applicator-free tampo…" at bounding box center [670, 538] width 849 height 32
click at [1192, 546] on input "Quantity" at bounding box center [1249, 538] width 272 height 32
type input "1"
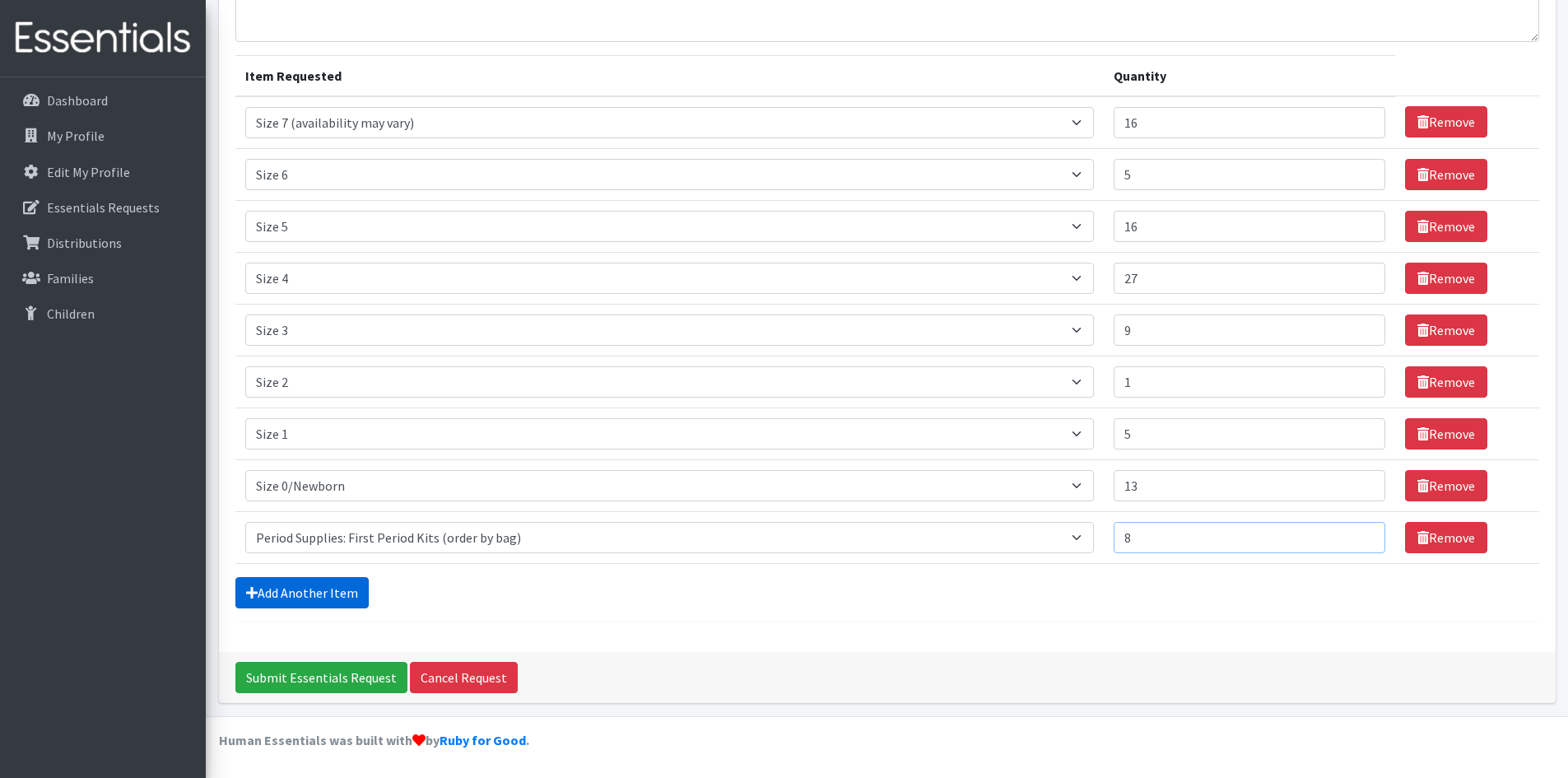
type input "8"
click at [339, 590] on link "Add Another Item" at bounding box center [302, 593] width 133 height 32
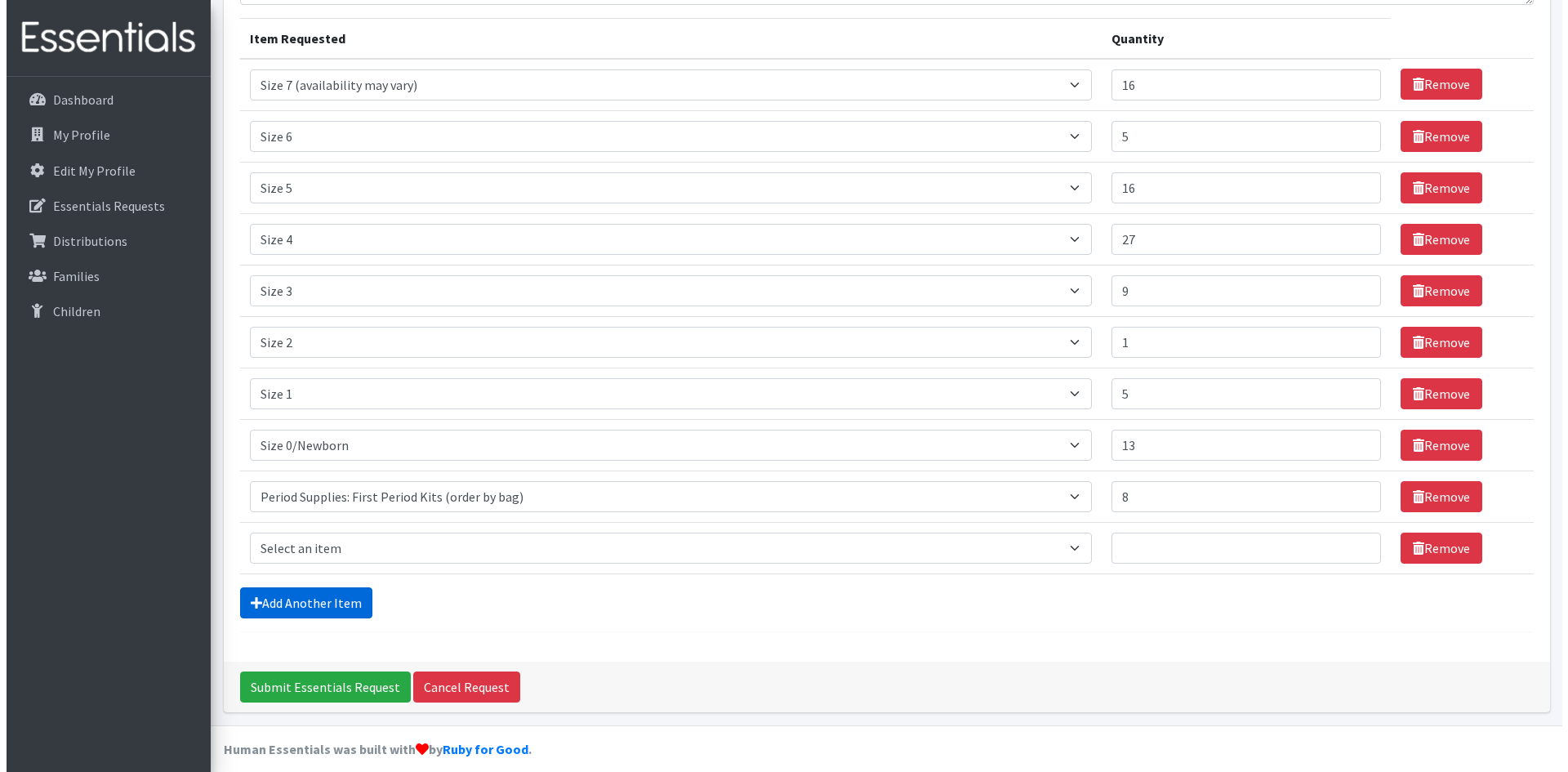
scroll to position [209, 0]
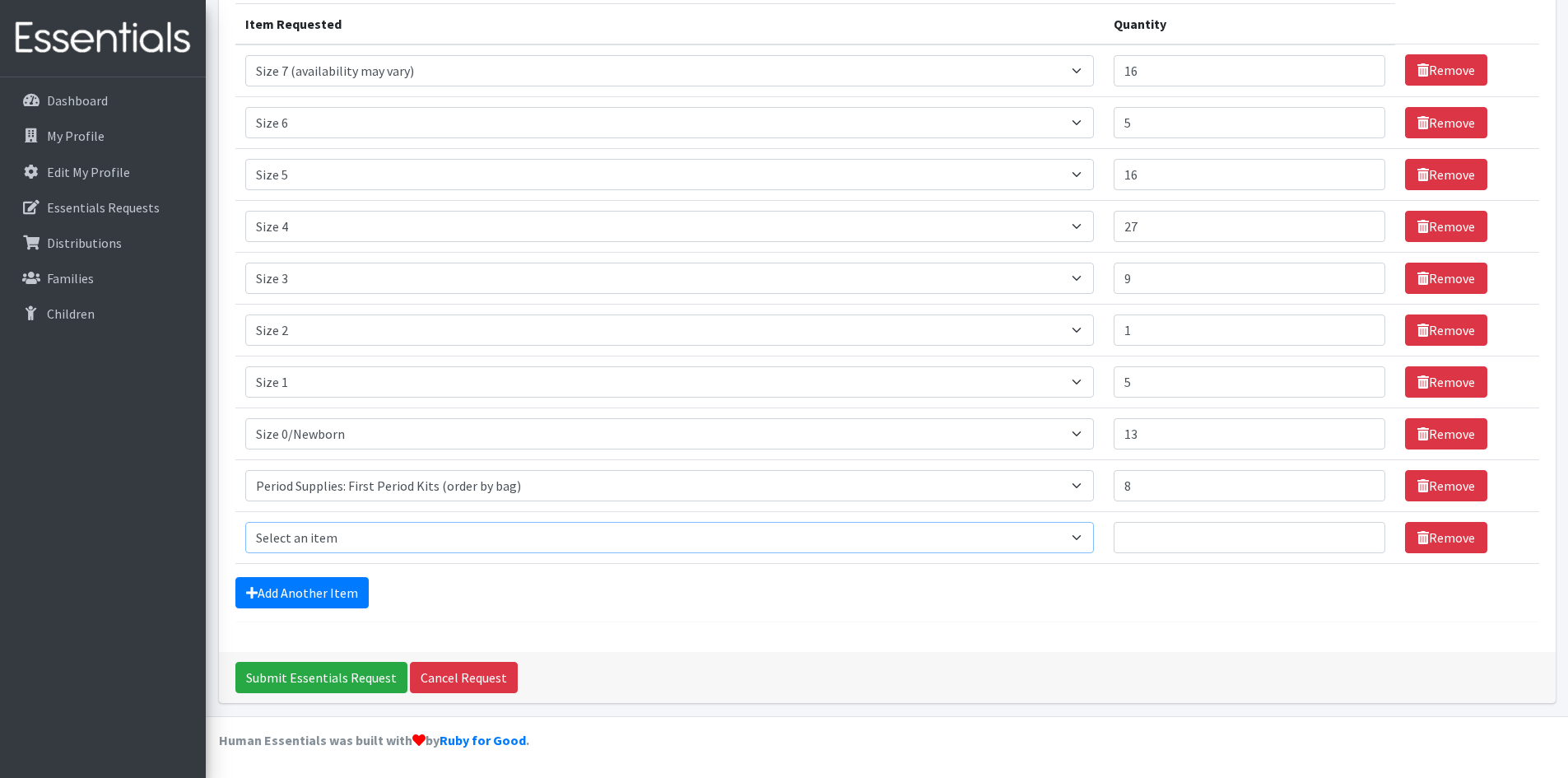
click at [375, 538] on select "Select an item Period Supplies: Mixed Kits (order by bag) Applicator-free tampo…" at bounding box center [670, 538] width 849 height 32
select select "8796"
click at [245, 522] on select "Select an item Period Supplies: Mixed Kits (order by bag) Applicator-free tampo…" at bounding box center [670, 538] width 849 height 32
click at [1175, 538] on input "Quantity" at bounding box center [1249, 538] width 272 height 32
type input "4"
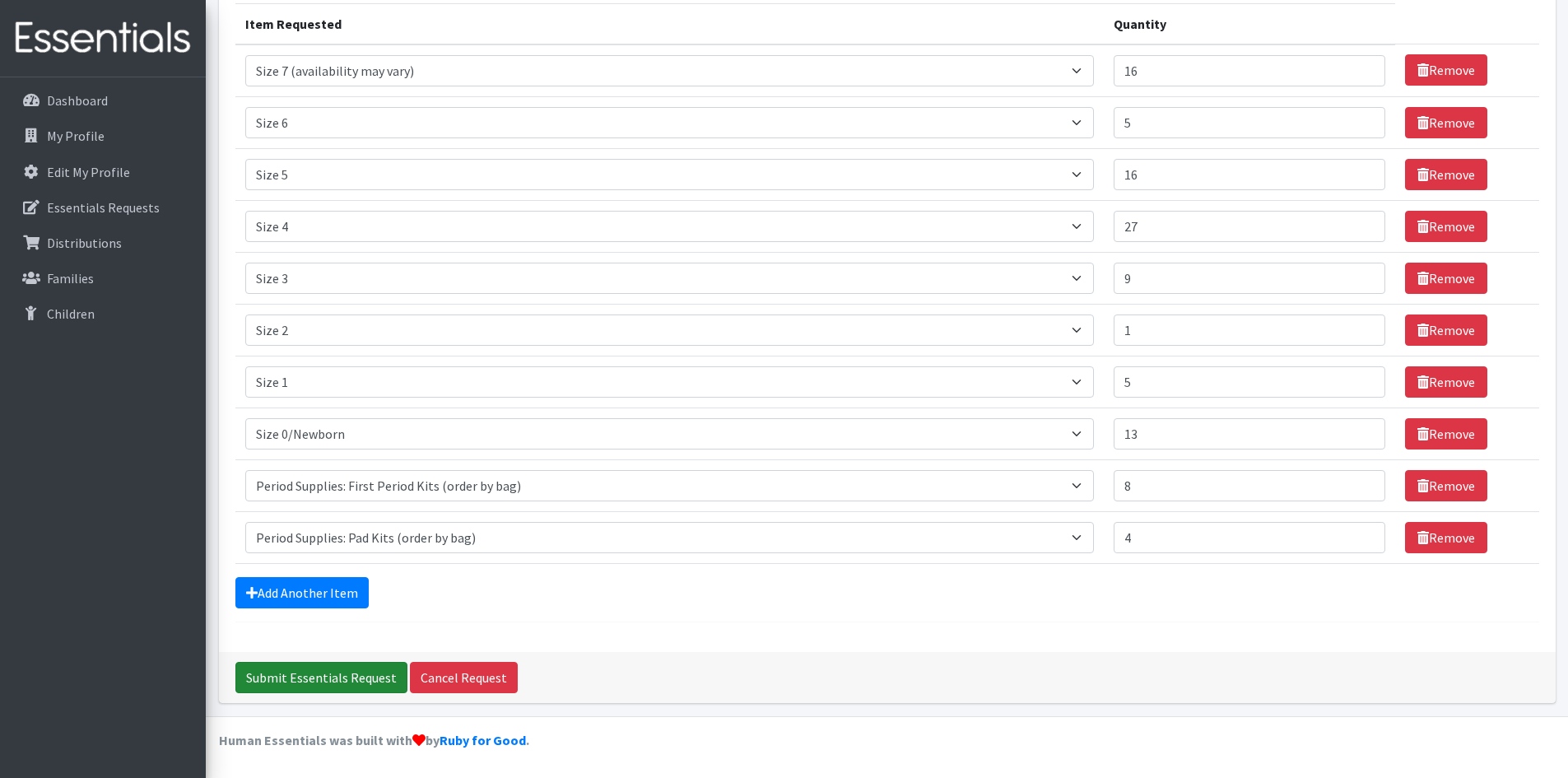
click at [313, 681] on input "Submit Essentials Request" at bounding box center [321, 678] width 172 height 32
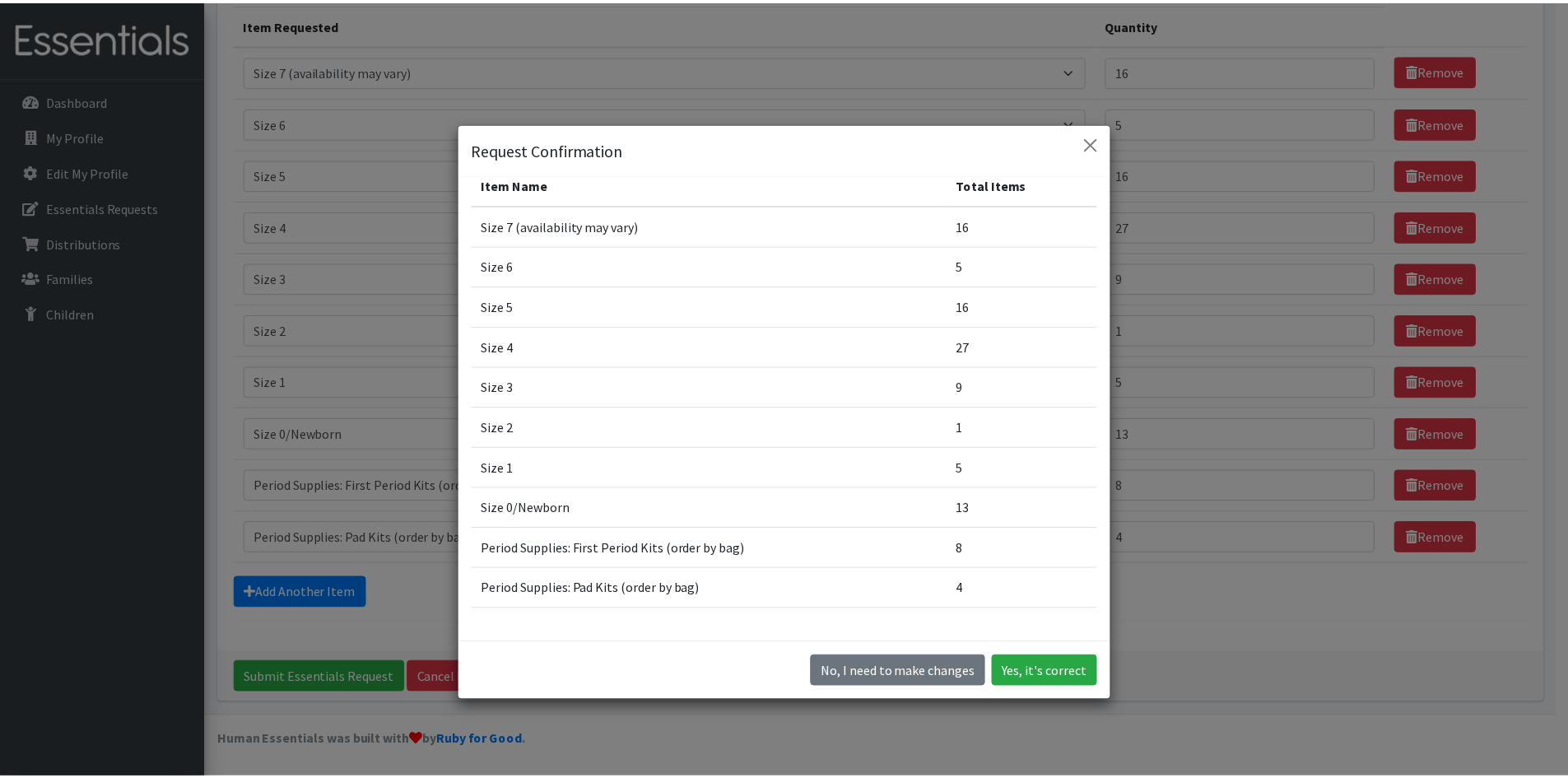
scroll to position [0, 0]
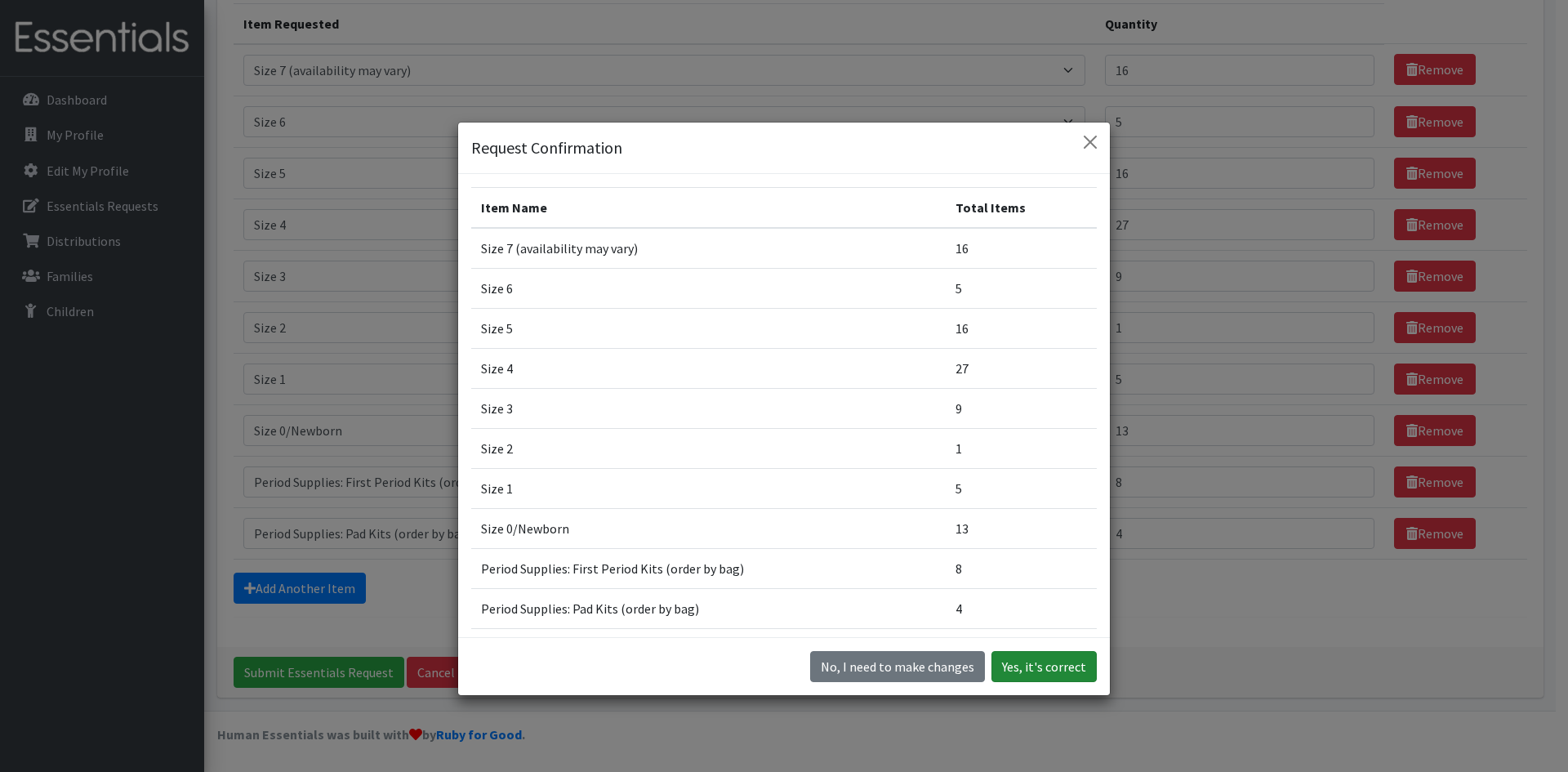
click at [1053, 669] on button "Yes, it's correct" at bounding box center [1043, 667] width 105 height 31
